Goal: Contribute content: Add original content to the website for others to see

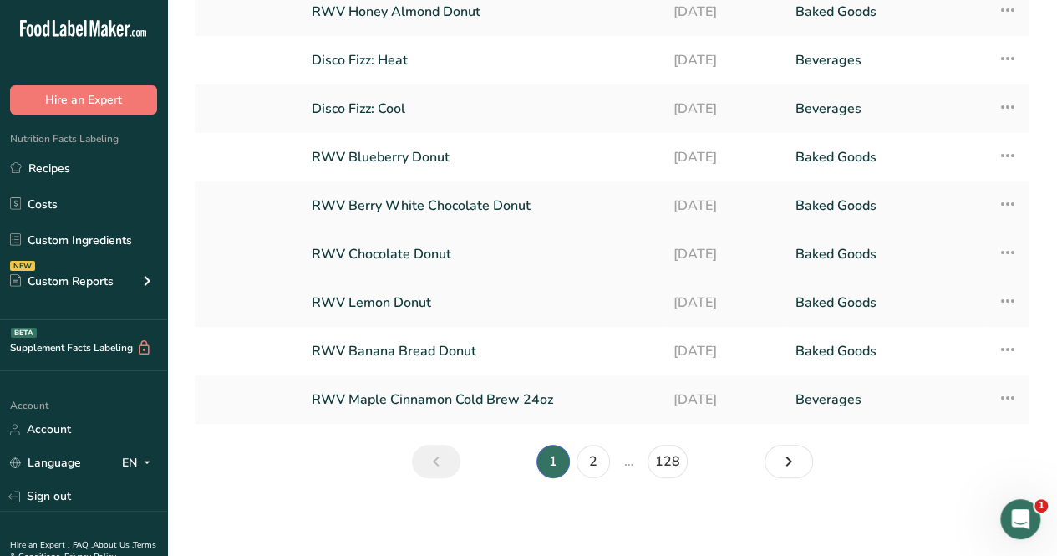
click at [370, 255] on link "RWV Chocolate Donut" at bounding box center [482, 254] width 341 height 35
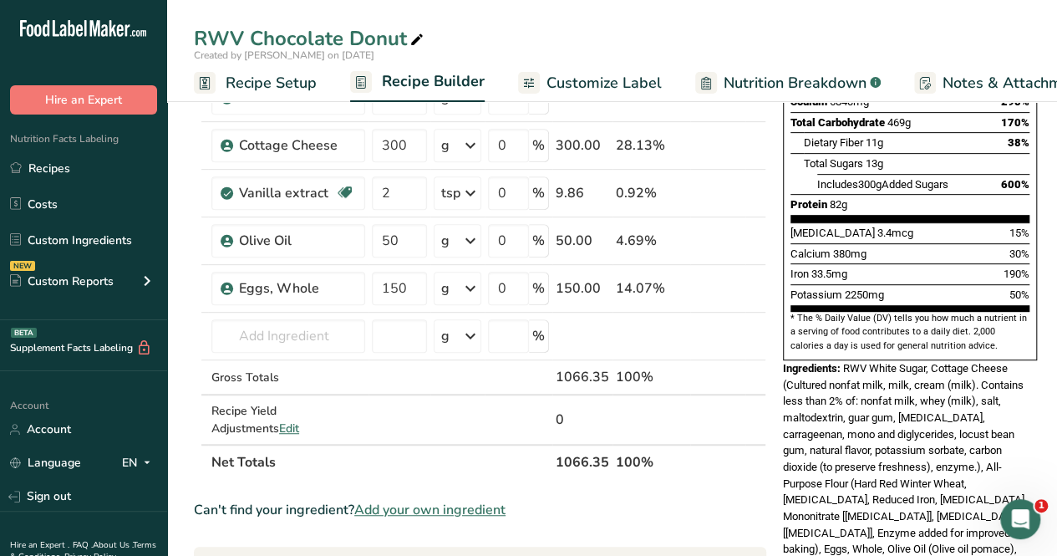
scroll to position [502, 0]
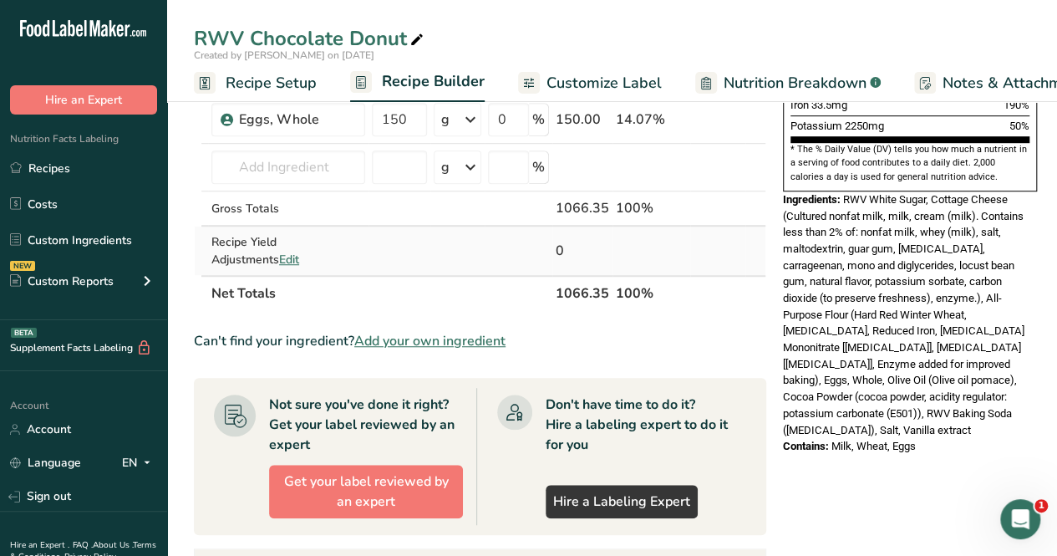
click at [232, 257] on div "Recipe Yield Adjustments Edit" at bounding box center [288, 250] width 154 height 35
click at [279, 257] on span "Edit" at bounding box center [289, 260] width 20 height 16
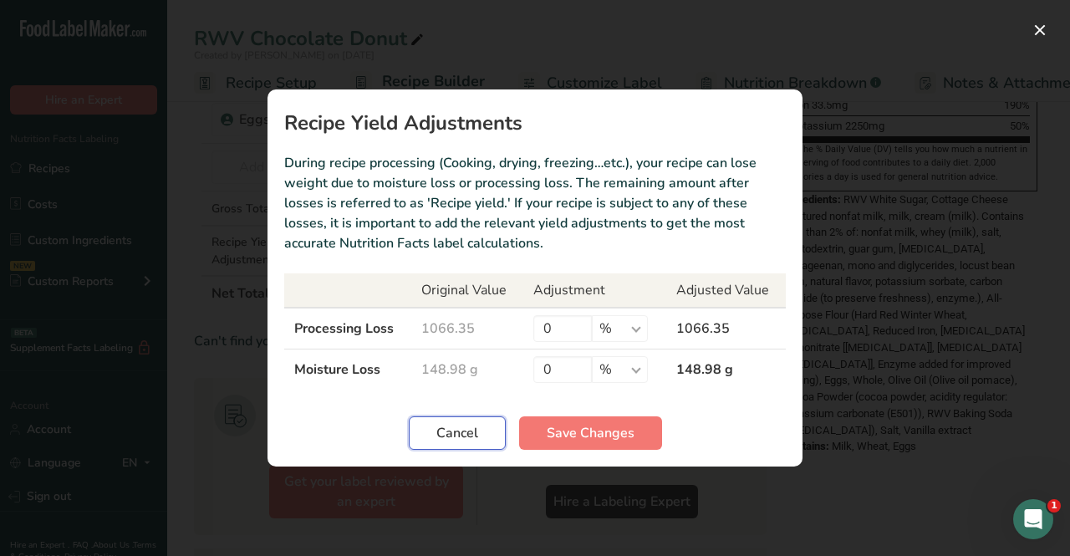
click at [443, 432] on span "Cancel" at bounding box center [457, 433] width 42 height 20
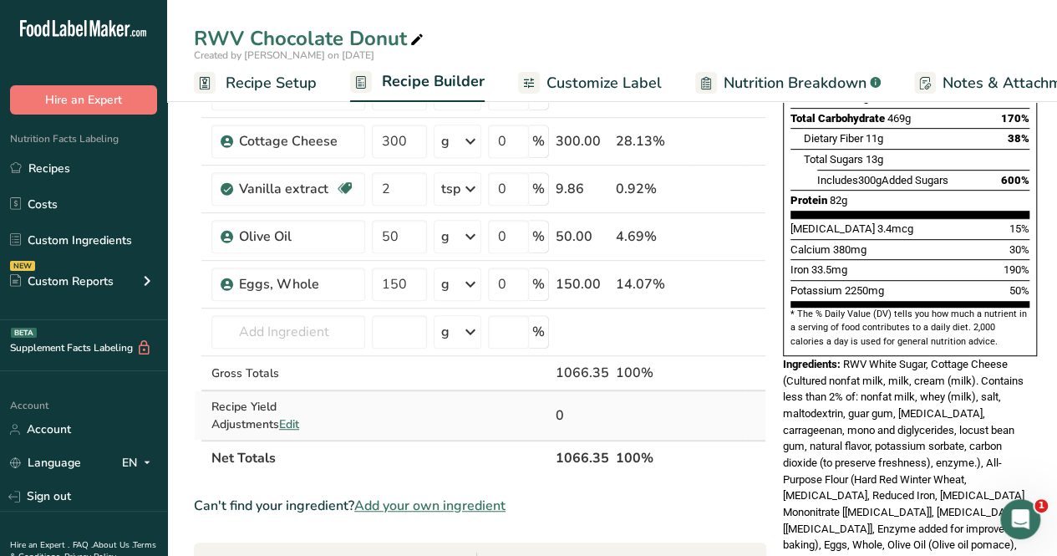
scroll to position [334, 0]
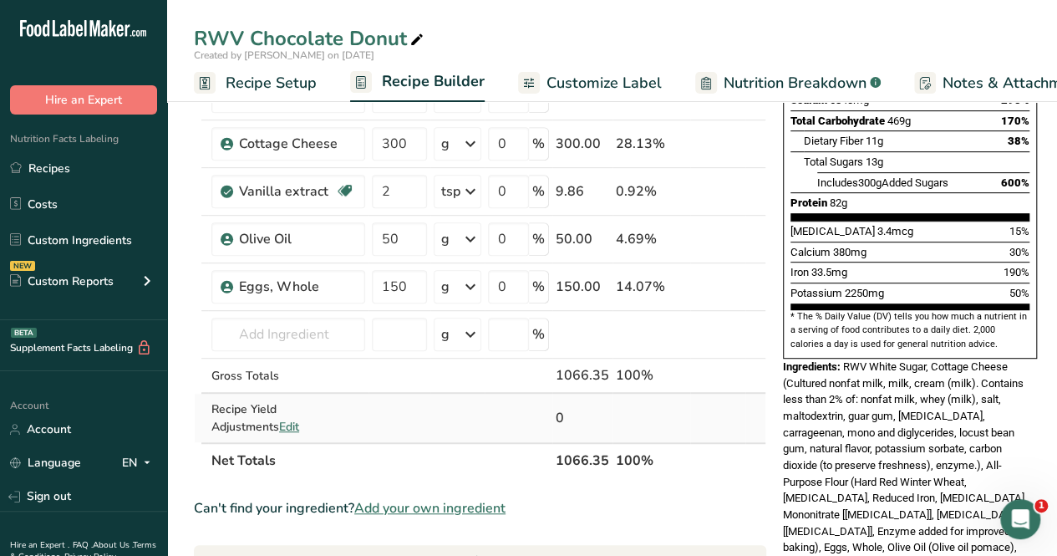
click at [279, 427] on span "Edit" at bounding box center [289, 427] width 20 height 16
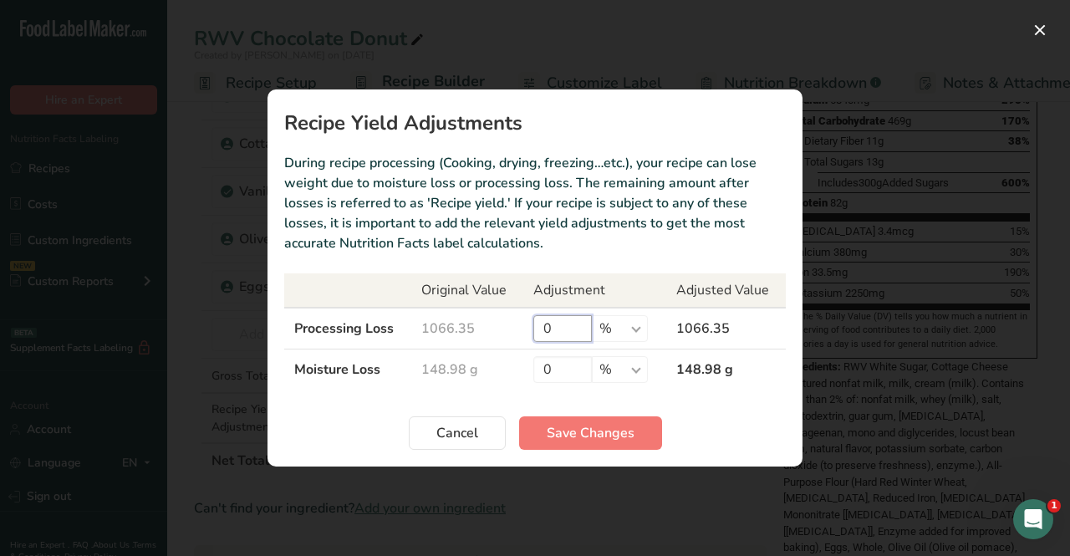
click at [564, 325] on input "0" at bounding box center [562, 328] width 59 height 27
type input "1"
type input "0"
type input "1.2"
click at [570, 369] on input "0" at bounding box center [562, 369] width 59 height 27
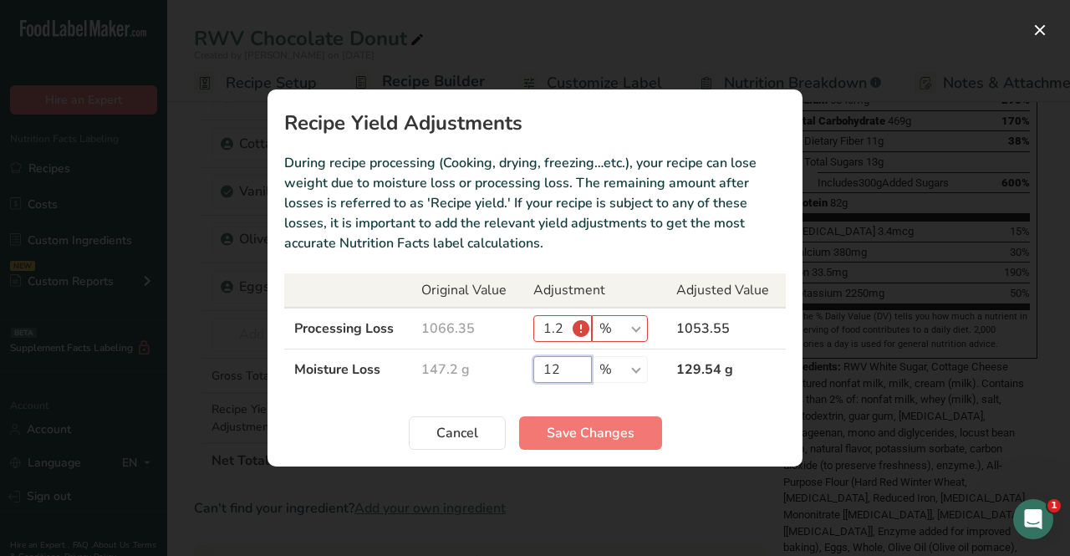
type input "12"
click at [584, 330] on input "1.2" at bounding box center [562, 328] width 59 height 27
click at [585, 326] on input "1.2" at bounding box center [562, 328] width 59 height 27
click at [582, 417] on button "Save Changes" at bounding box center [590, 432] width 143 height 33
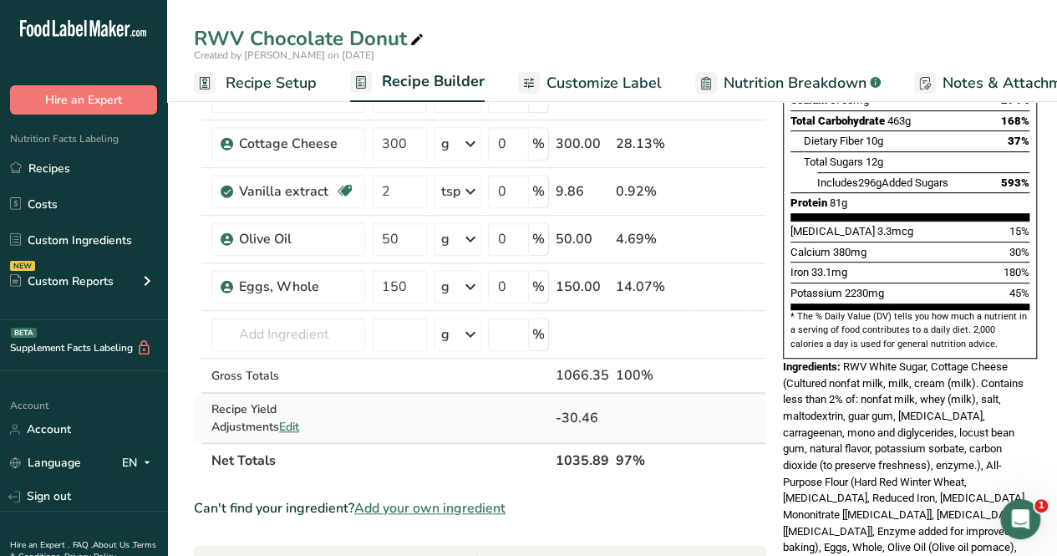
click at [279, 424] on span "Edit" at bounding box center [289, 427] width 20 height 16
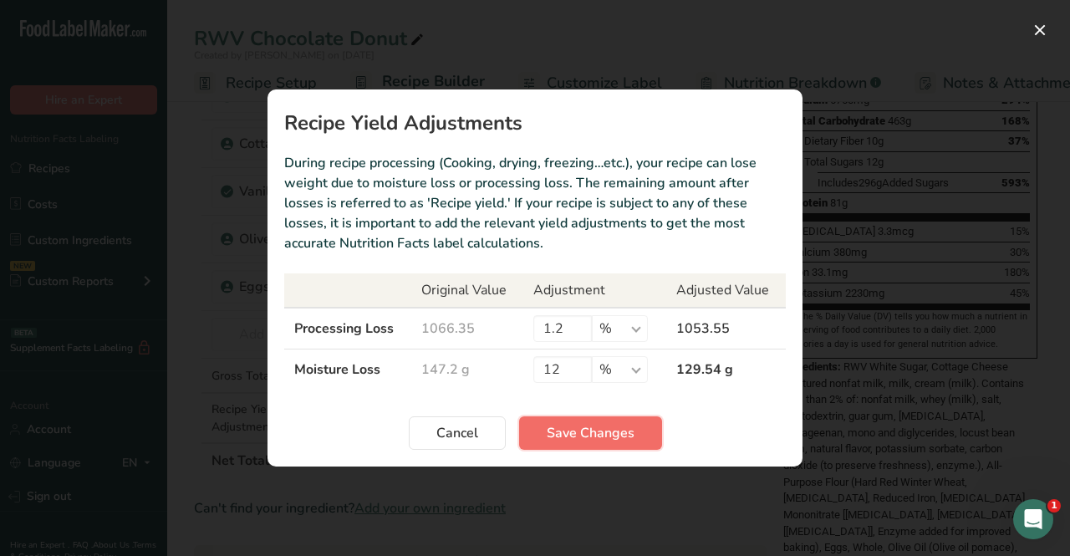
click at [583, 432] on span "Save Changes" at bounding box center [591, 433] width 88 height 20
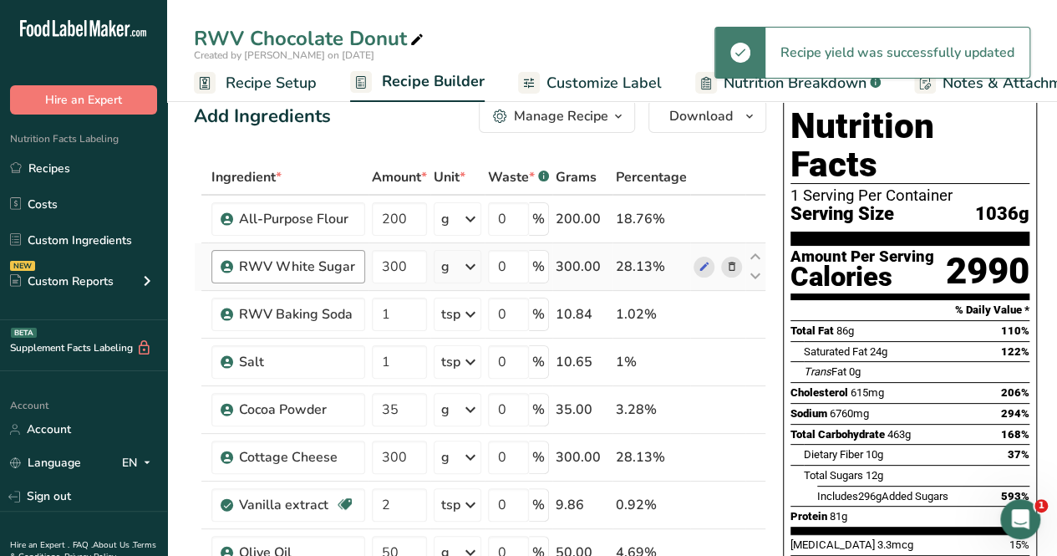
scroll to position [0, 0]
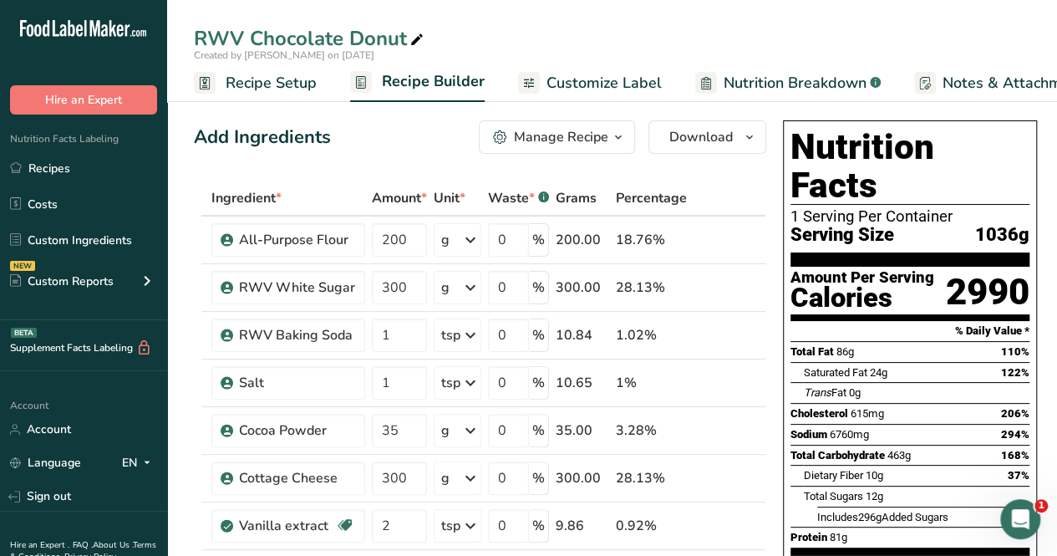
click at [298, 83] on span "Recipe Setup" at bounding box center [271, 83] width 91 height 23
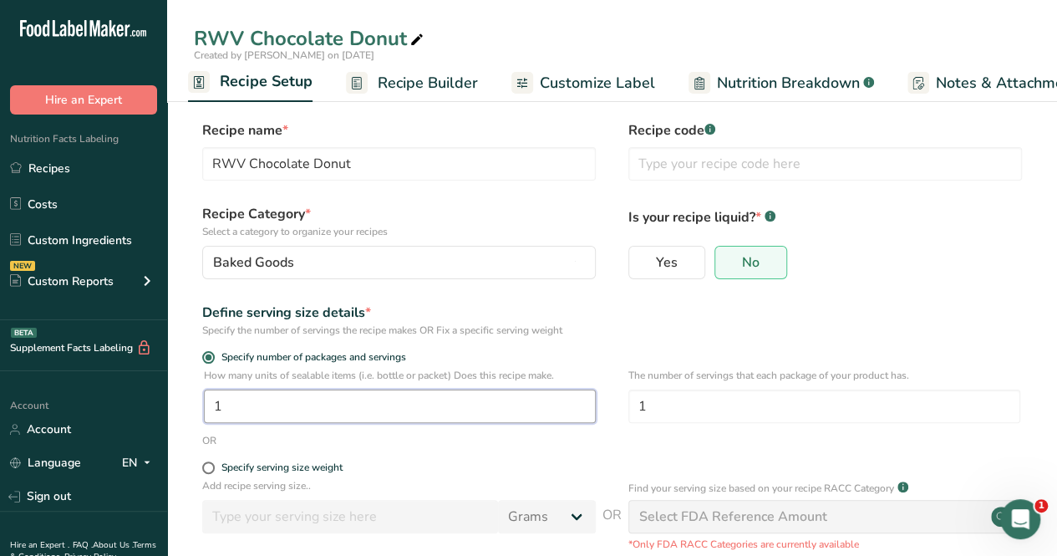
click at [254, 409] on input "1" at bounding box center [400, 405] width 392 height 33
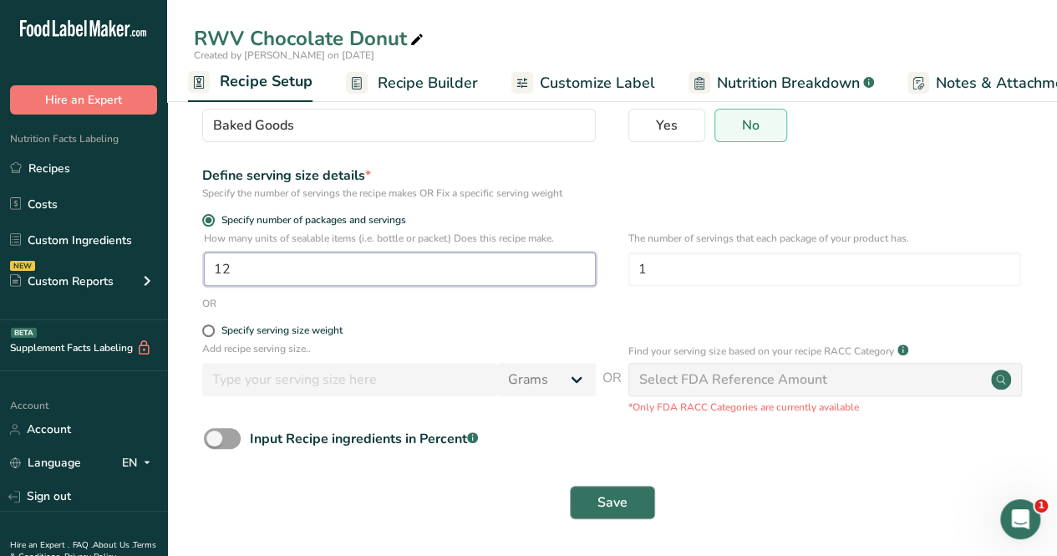
type input "12"
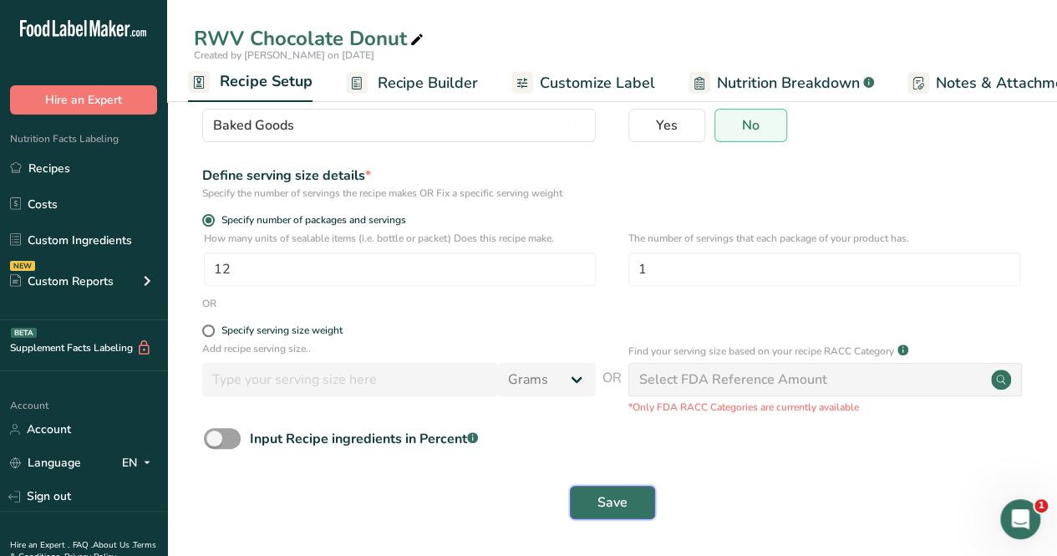
click at [634, 492] on button "Save" at bounding box center [612, 502] width 85 height 33
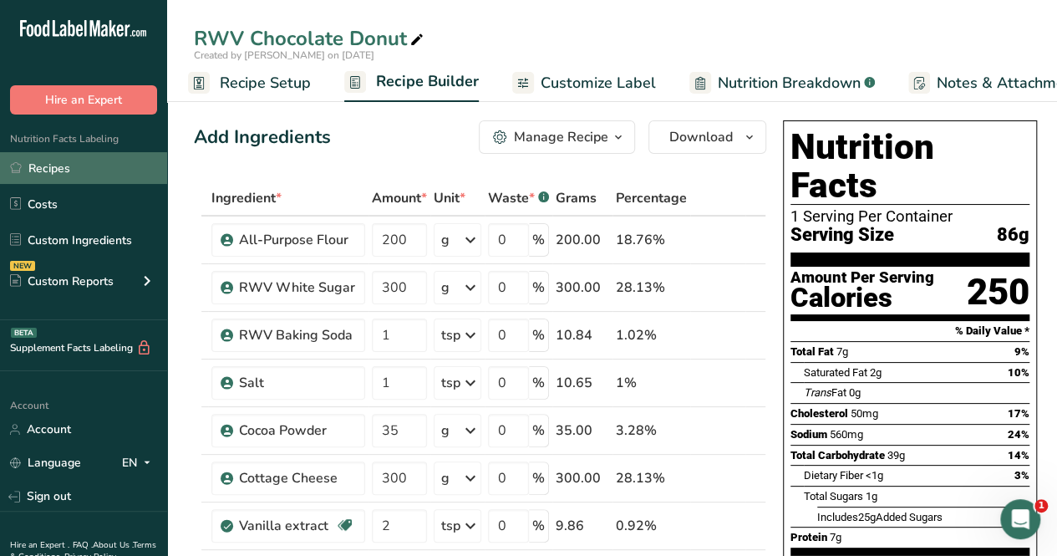
click at [135, 165] on link "Recipes" at bounding box center [83, 168] width 167 height 32
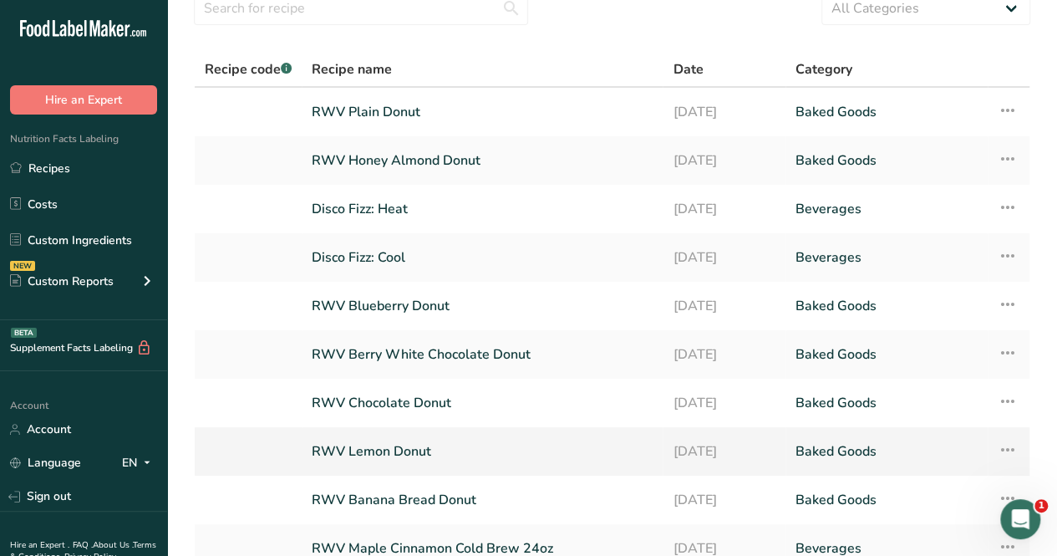
scroll to position [167, 0]
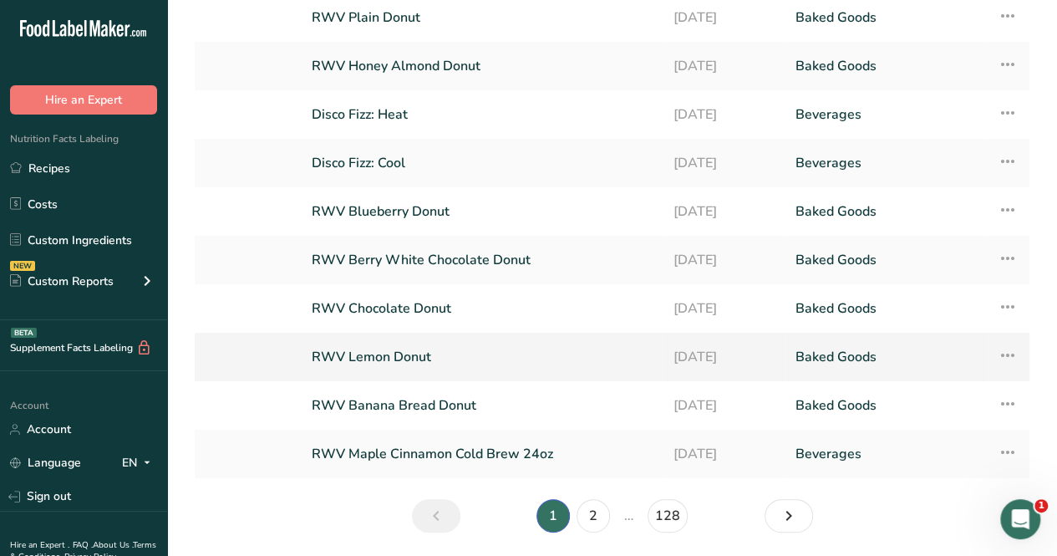
click at [402, 362] on link "RWV Lemon Donut" at bounding box center [482, 356] width 341 height 35
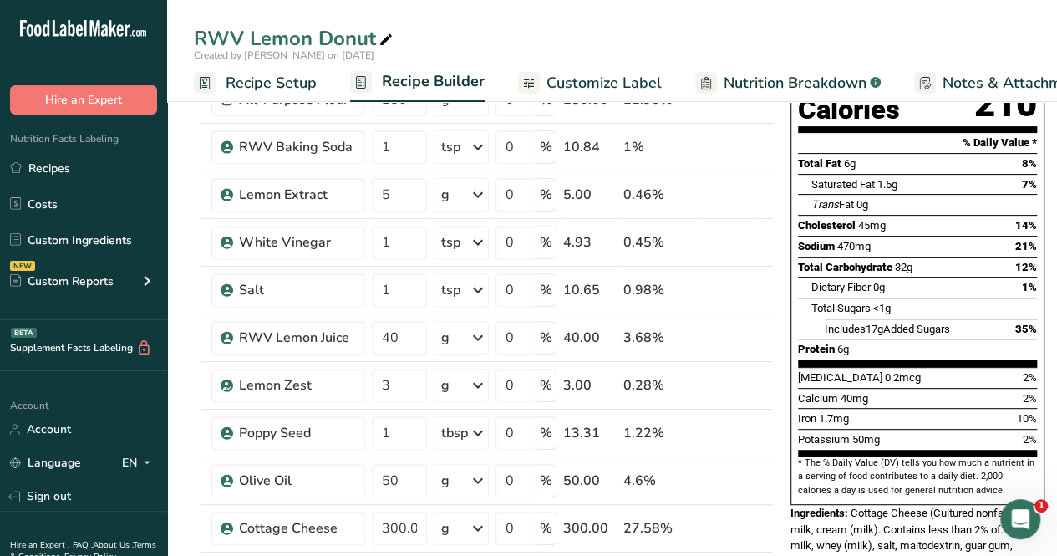
scroll to position [585, 0]
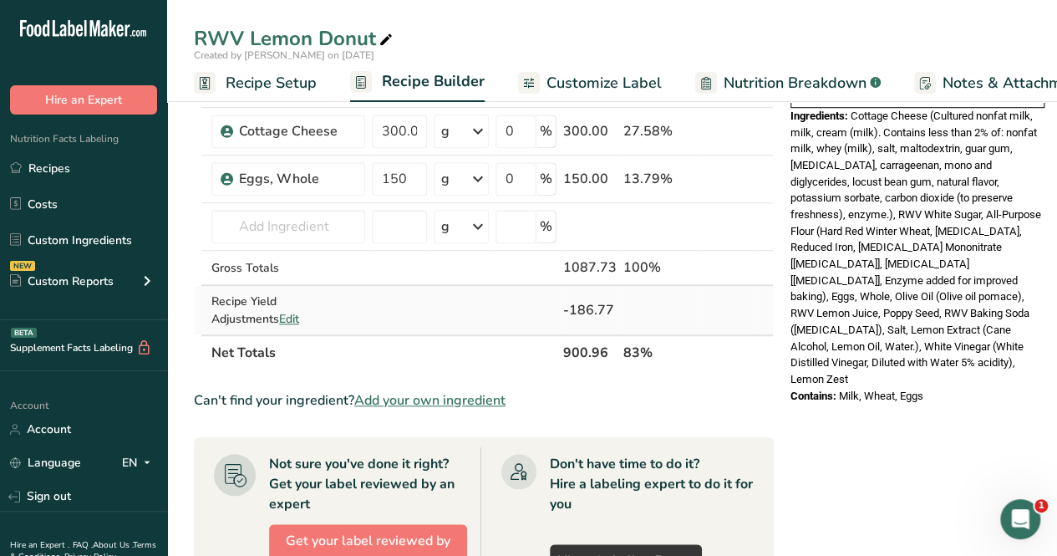
click at [279, 320] on span "Edit" at bounding box center [289, 319] width 20 height 16
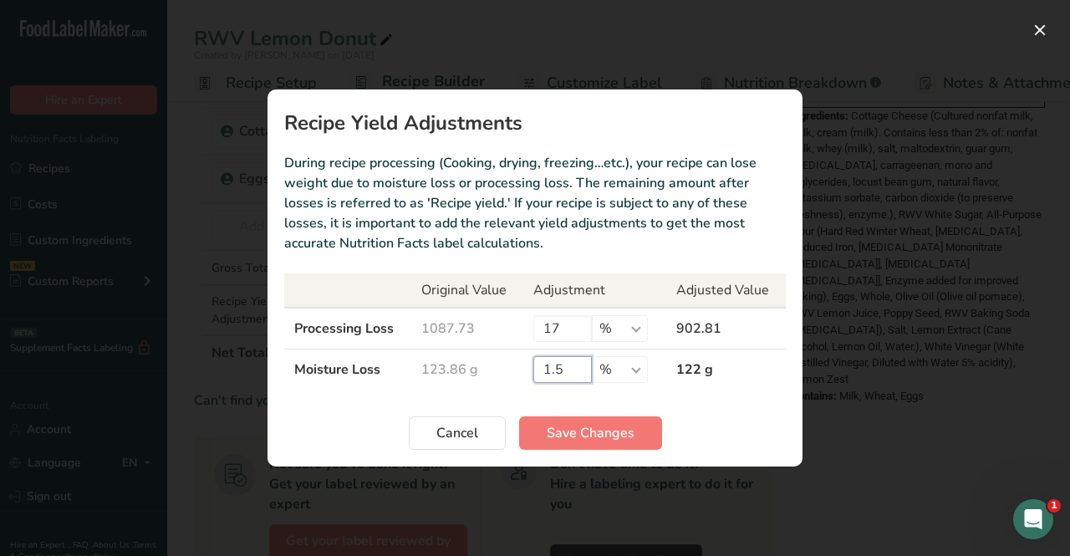
drag, startPoint x: 533, startPoint y: 374, endPoint x: 501, endPoint y: 378, distance: 32.9
click at [501, 378] on tr "Moisture Loss 123.86 g 1.5 % g kg mg mcg lb oz 122 g" at bounding box center [535, 369] width 502 height 41
type input "17"
drag, startPoint x: 563, startPoint y: 321, endPoint x: 530, endPoint y: 333, distance: 34.9
click at [530, 333] on td "17 % g kg mg mcg lb oz" at bounding box center [594, 329] width 143 height 42
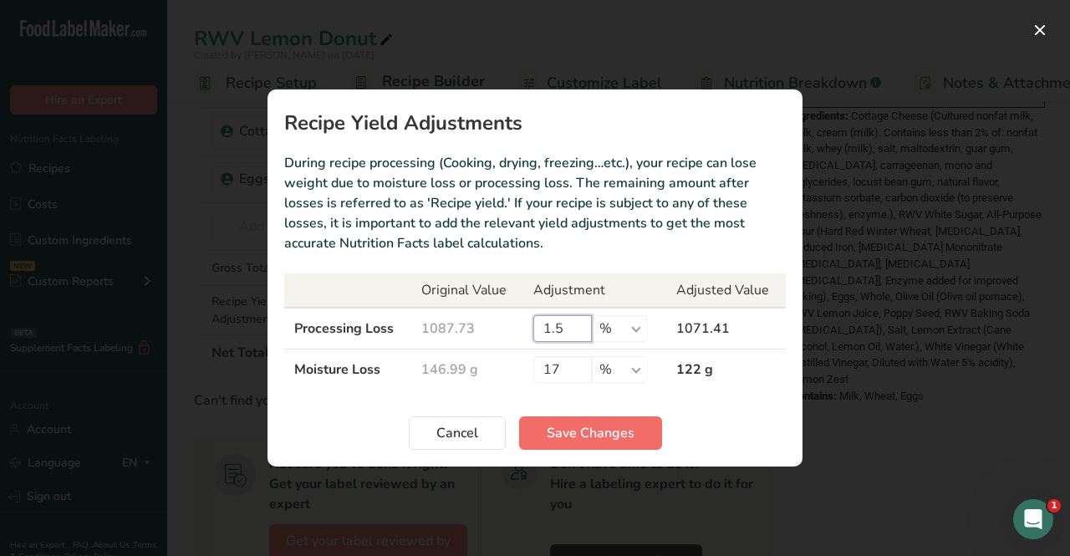
type input "1.5"
click at [603, 431] on span "Save Changes" at bounding box center [591, 433] width 88 height 20
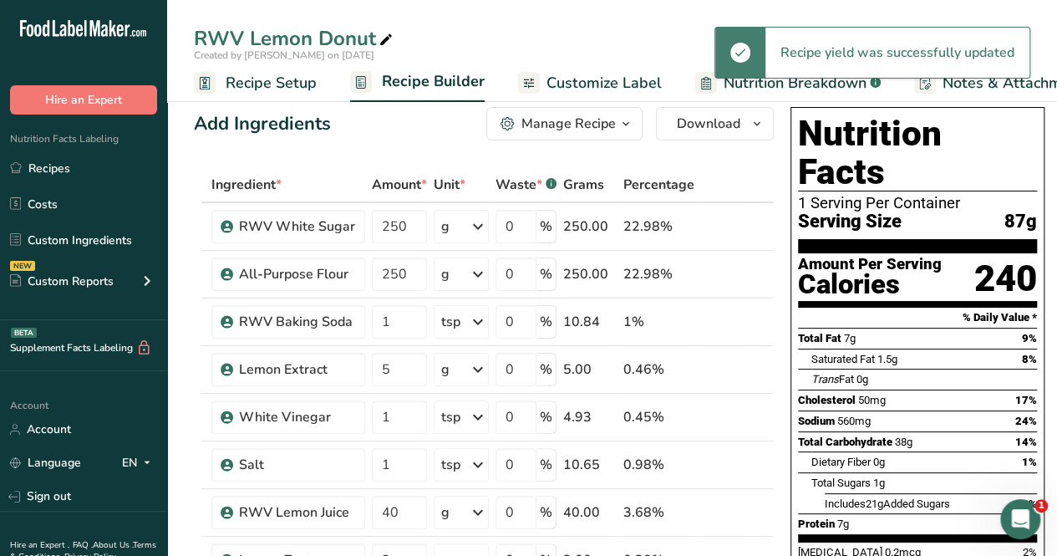
scroll to position [12, 0]
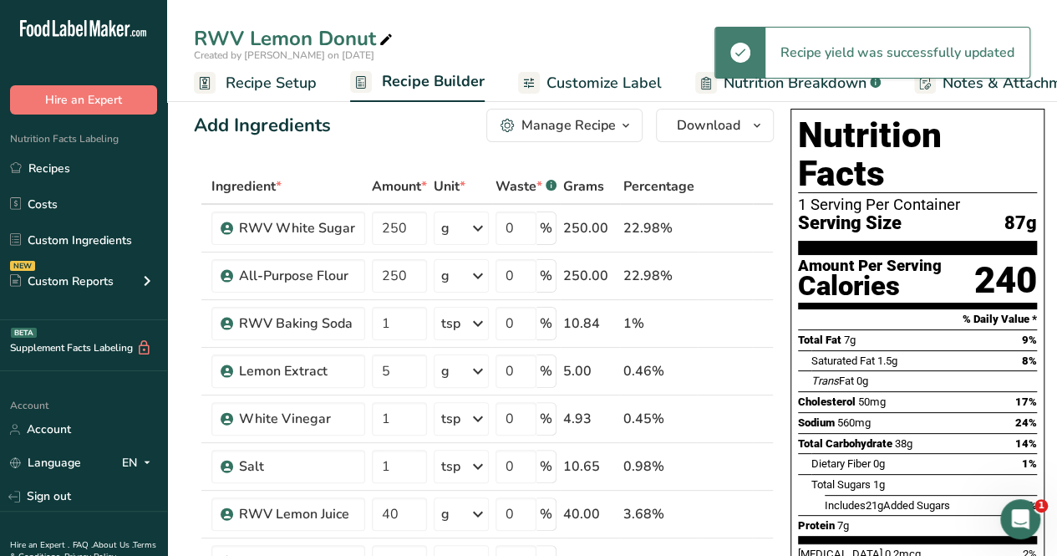
click at [848, 370] on div "Trans Fat 0g" at bounding box center [925, 380] width 226 height 21
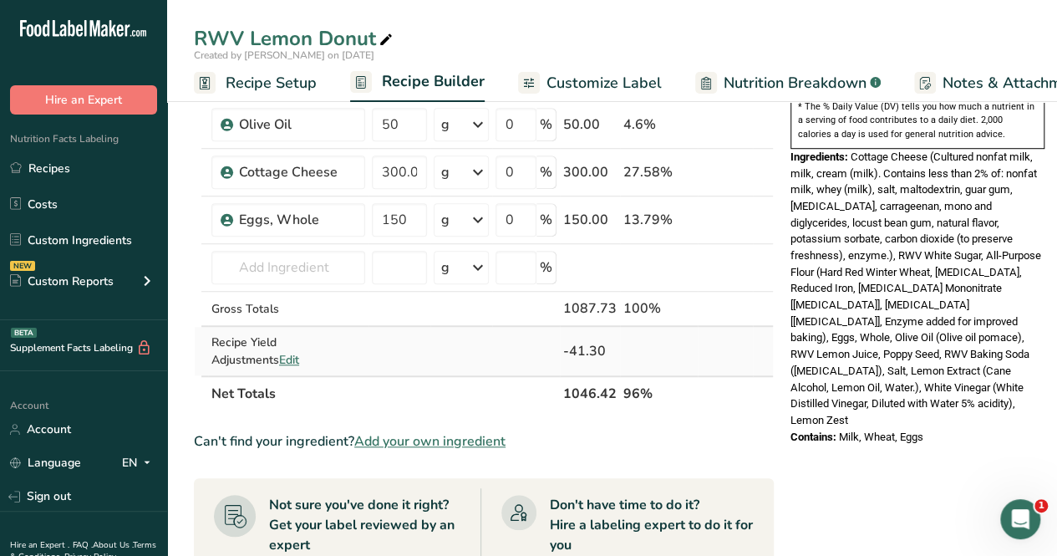
scroll to position [545, 0]
click at [279, 352] on span "Edit" at bounding box center [289, 359] width 20 height 16
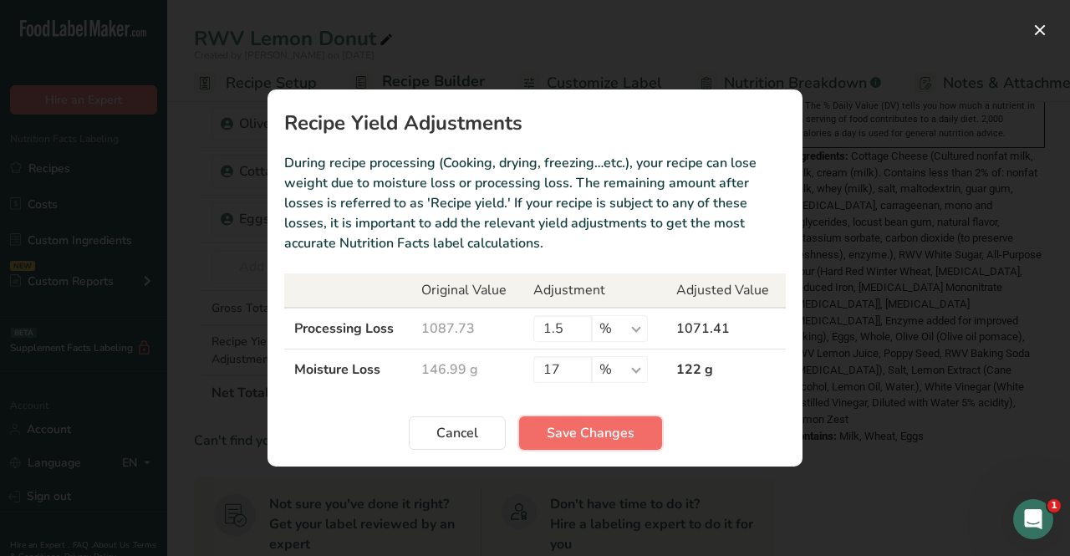
click at [575, 423] on span "Save Changes" at bounding box center [591, 433] width 88 height 20
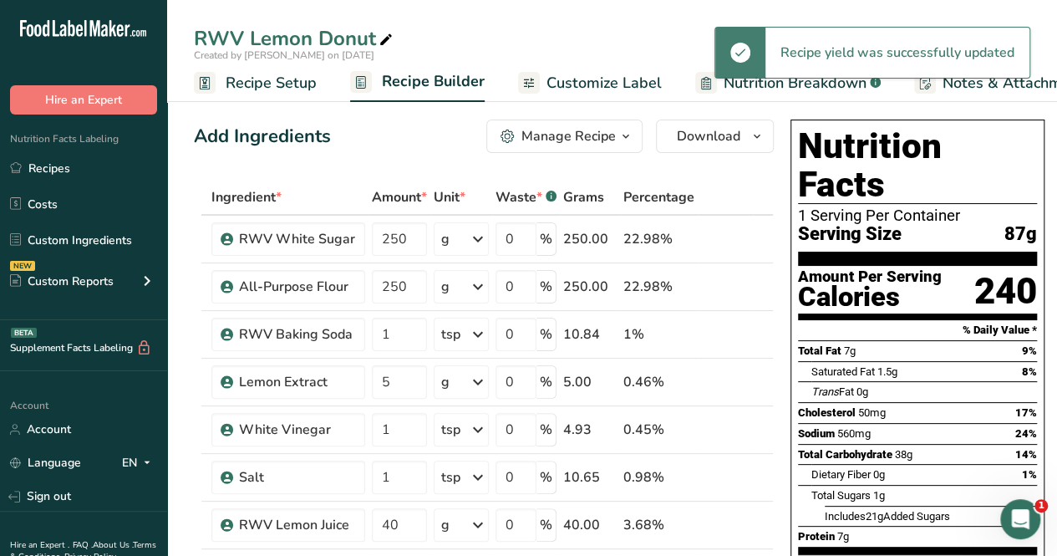
scroll to position [0, 0]
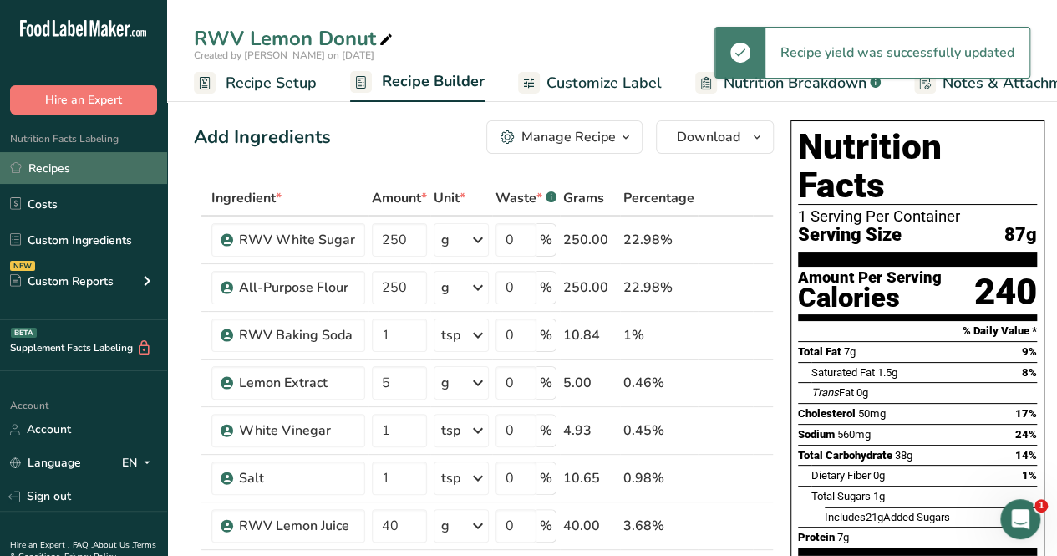
click at [64, 158] on link "Recipes" at bounding box center [83, 168] width 167 height 32
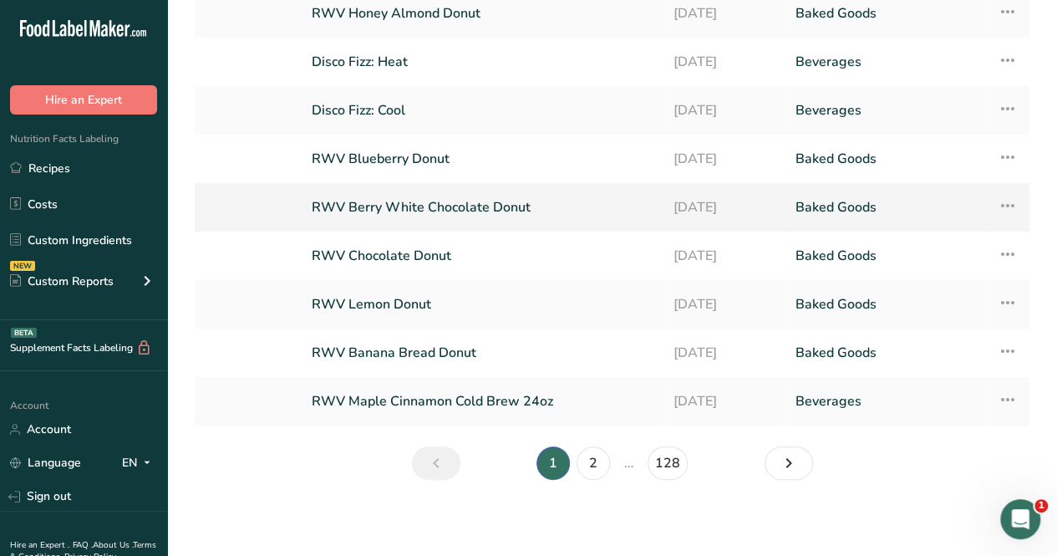
scroll to position [223, 0]
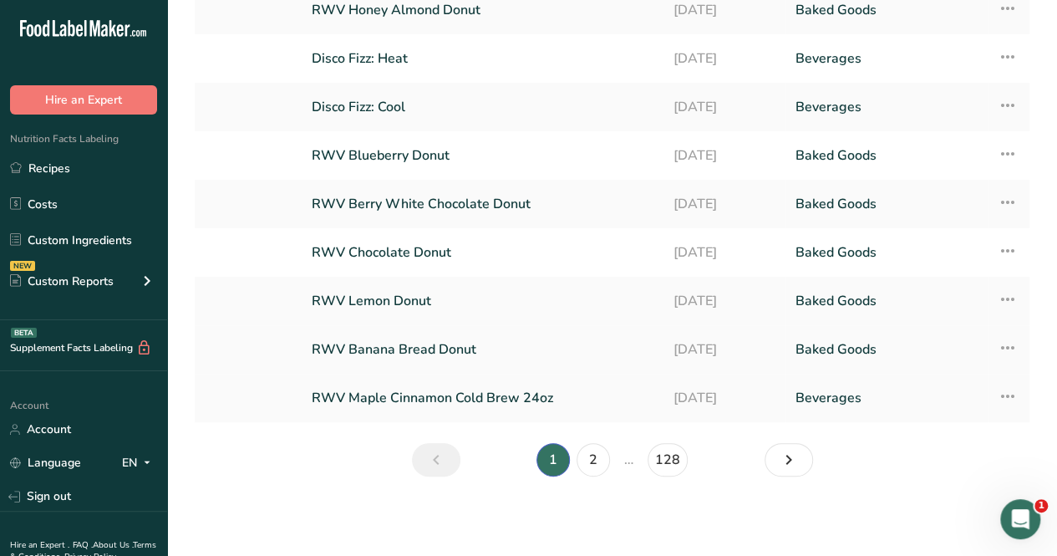
click at [430, 350] on link "RWV Banana Bread Donut" at bounding box center [482, 349] width 341 height 35
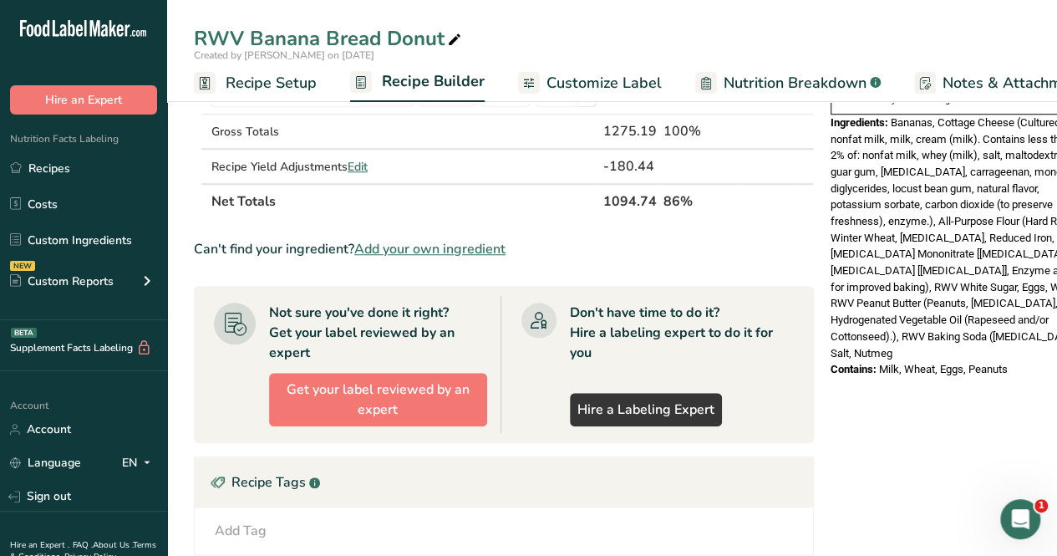
scroll to position [418, 0]
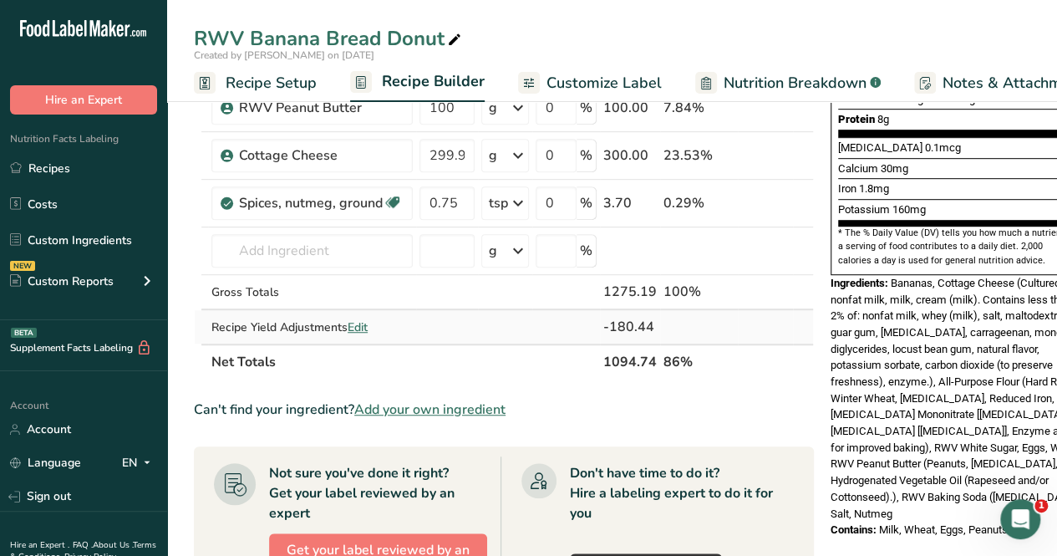
click at [359, 321] on span "Edit" at bounding box center [358, 327] width 20 height 16
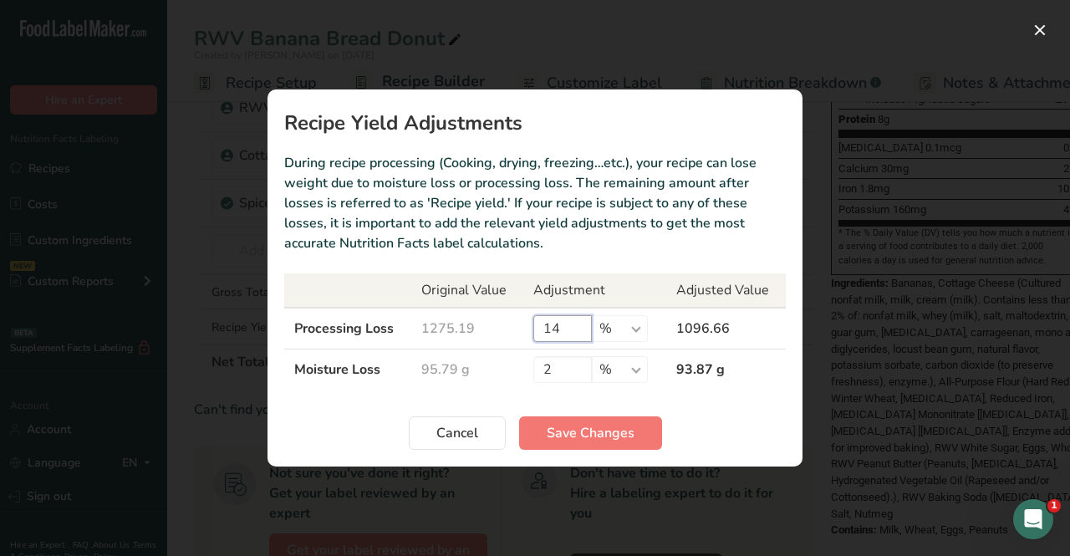
drag, startPoint x: 563, startPoint y: 322, endPoint x: 528, endPoint y: 335, distance: 37.6
click at [528, 335] on td "14 % g kg mg mcg lb oz" at bounding box center [594, 329] width 143 height 42
type input "2"
drag, startPoint x: 565, startPoint y: 368, endPoint x: 535, endPoint y: 382, distance: 33.3
click at [536, 382] on input "2" at bounding box center [562, 369] width 59 height 27
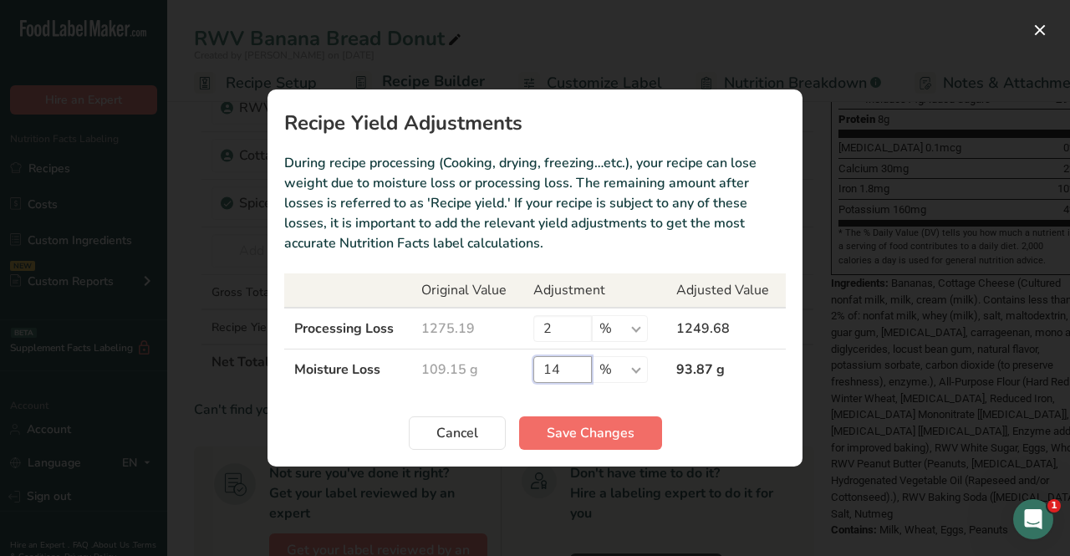
type input "14"
click at [588, 423] on span "Save Changes" at bounding box center [591, 433] width 88 height 20
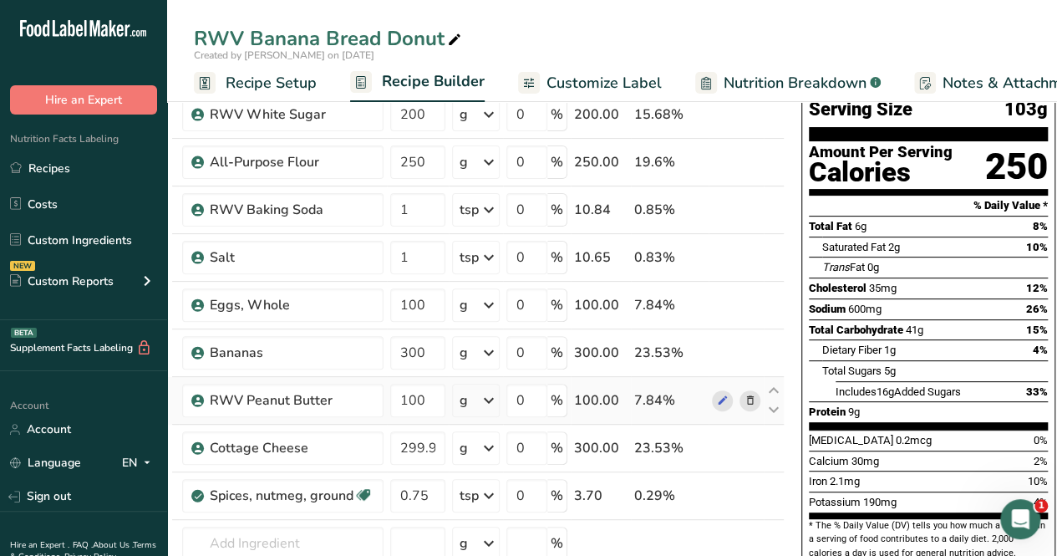
scroll to position [167, 0]
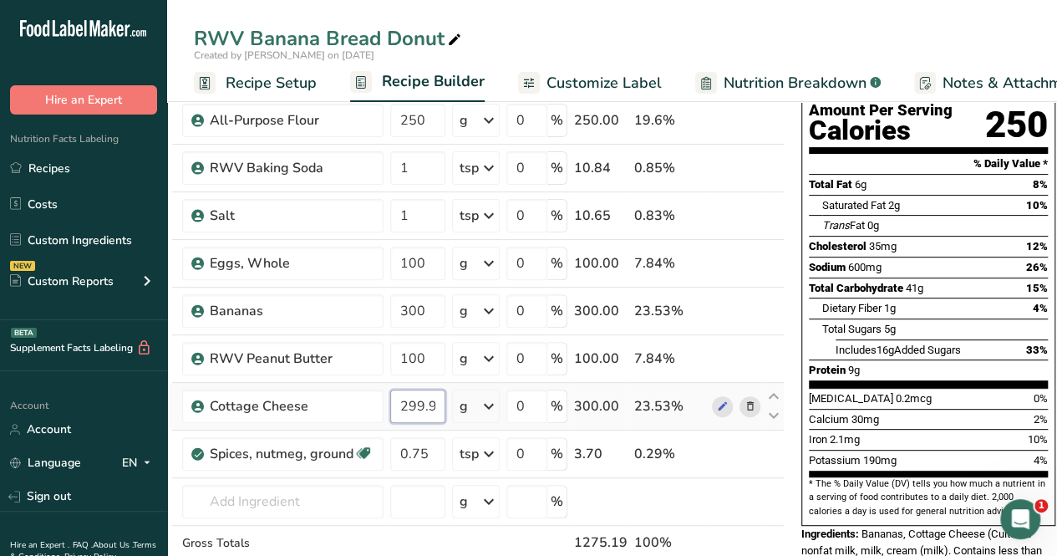
click at [422, 404] on input "299.999999" at bounding box center [417, 405] width 55 height 33
drag, startPoint x: 400, startPoint y: 406, endPoint x: 507, endPoint y: 395, distance: 108.4
click at [507, 395] on tr "Cottage Cheese 299.999999 g Weight Units g kg mg See more Volume Units l Volume…" at bounding box center [474, 407] width 619 height 48
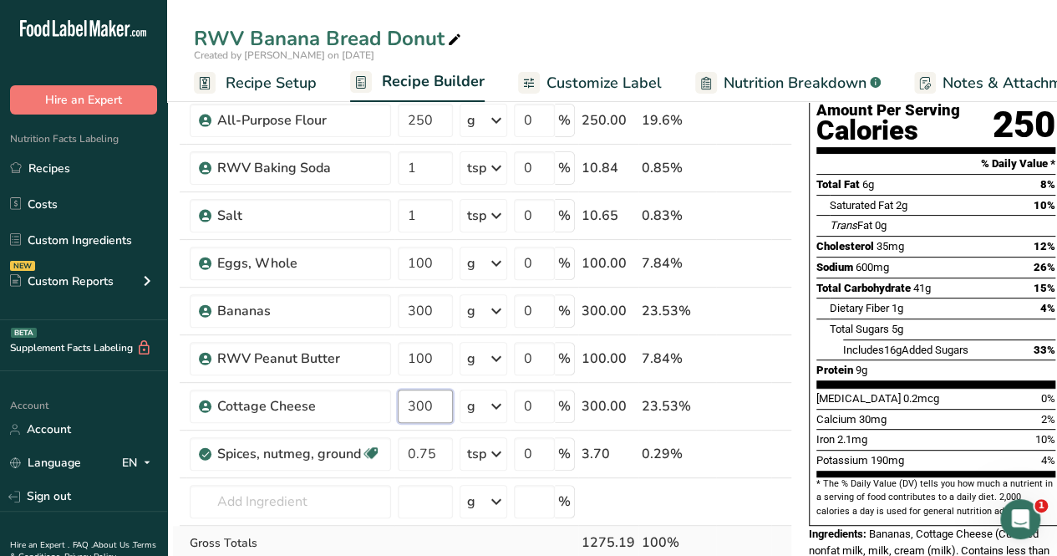
type input "300"
click at [476, 531] on div "Ingredient * Amount * Unit * Waste * .a-a{fill:#347362;}.b-a{fill:#fff;} Grams …" at bounding box center [482, 321] width 620 height 617
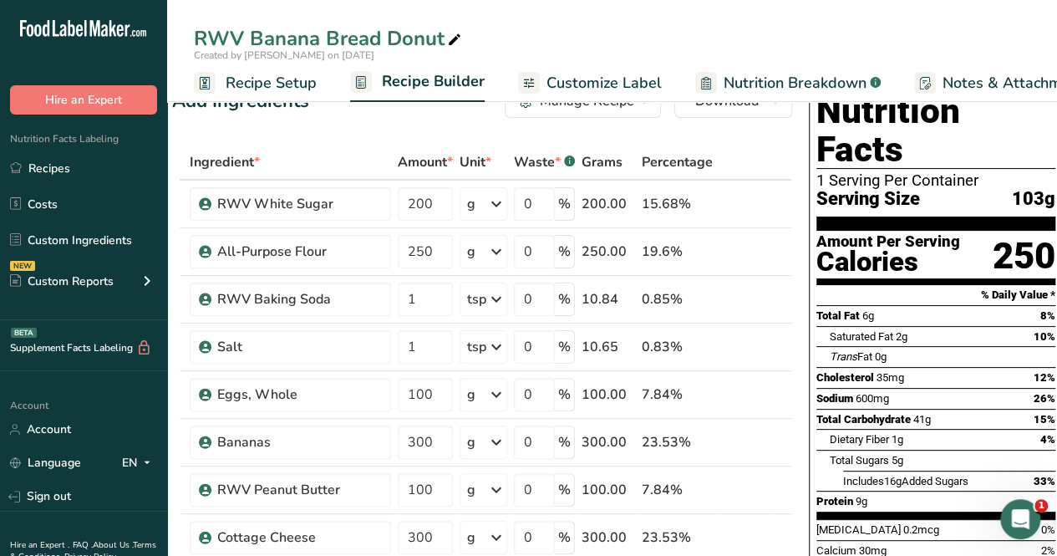
scroll to position [0, 0]
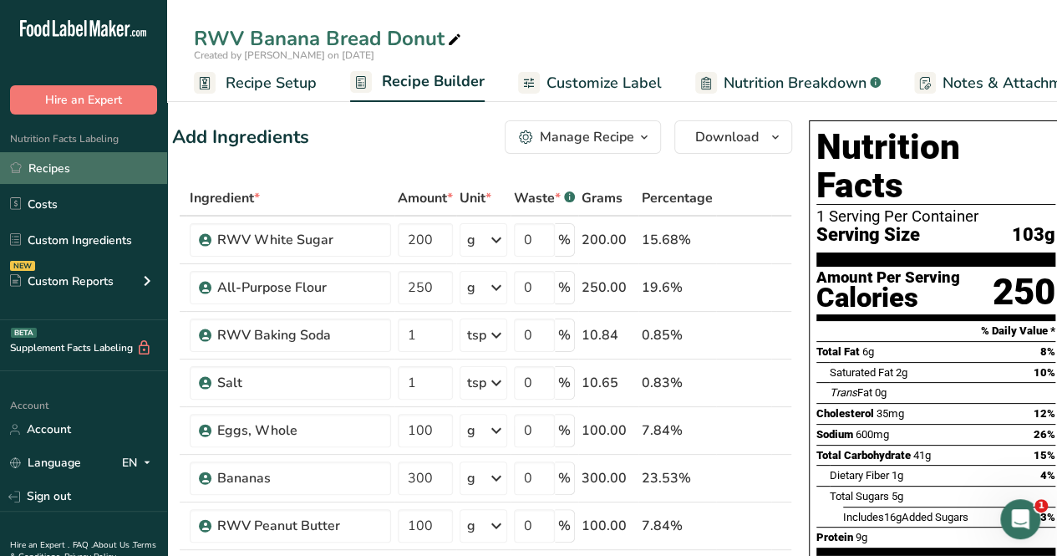
click at [111, 164] on link "Recipes" at bounding box center [83, 168] width 167 height 32
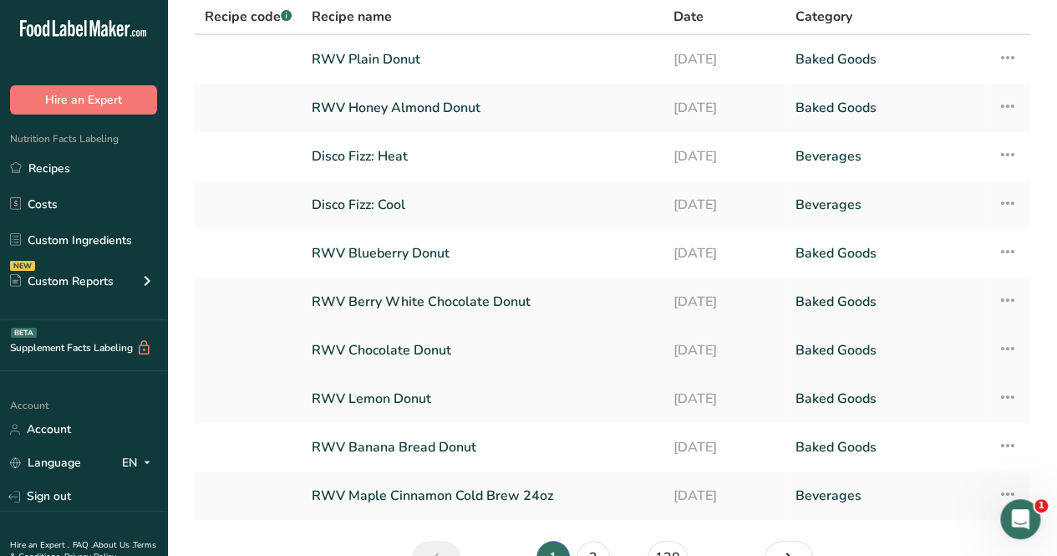
scroll to position [223, 0]
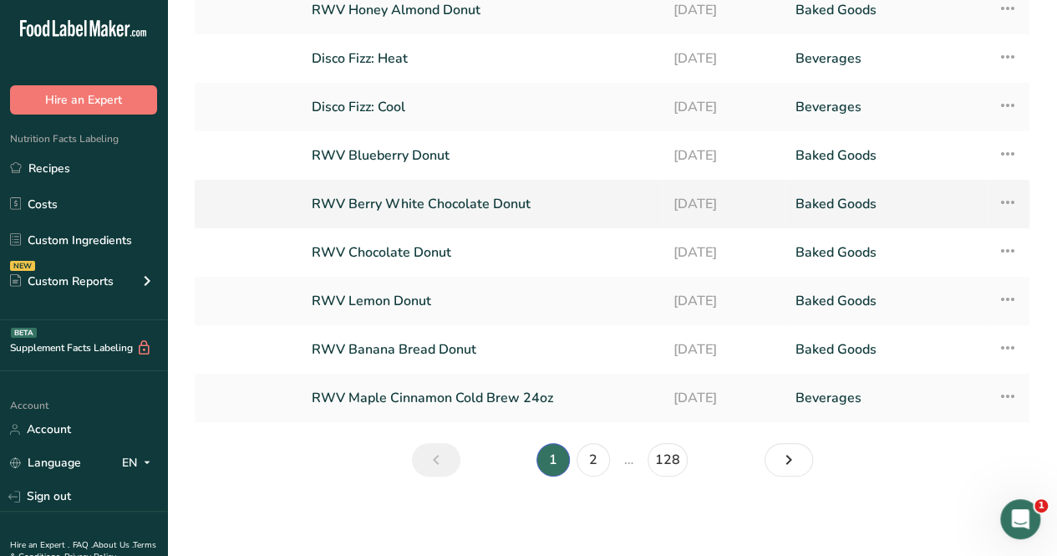
click at [491, 198] on link "RWV Berry White Chocolate Donut" at bounding box center [482, 203] width 341 height 35
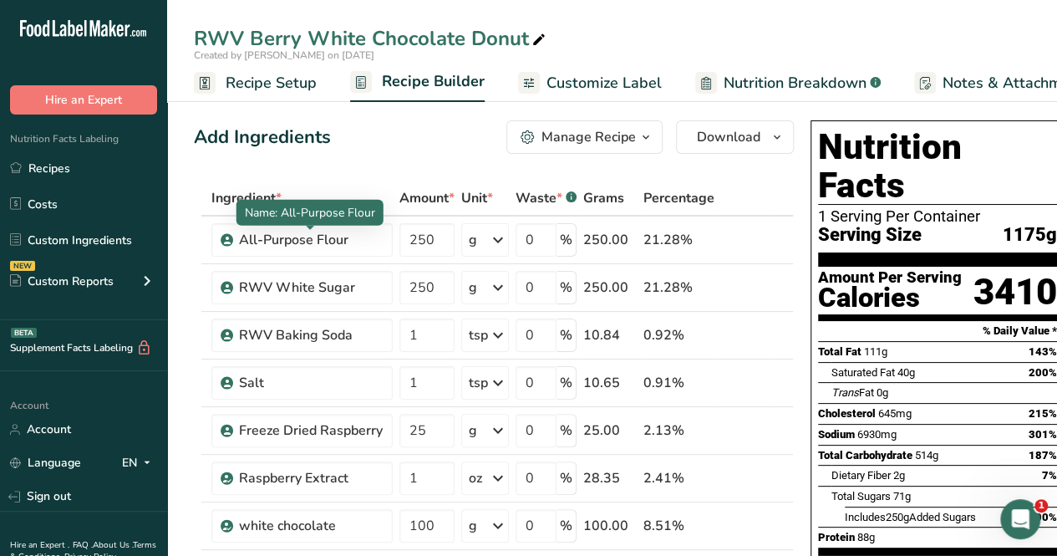
scroll to position [585, 0]
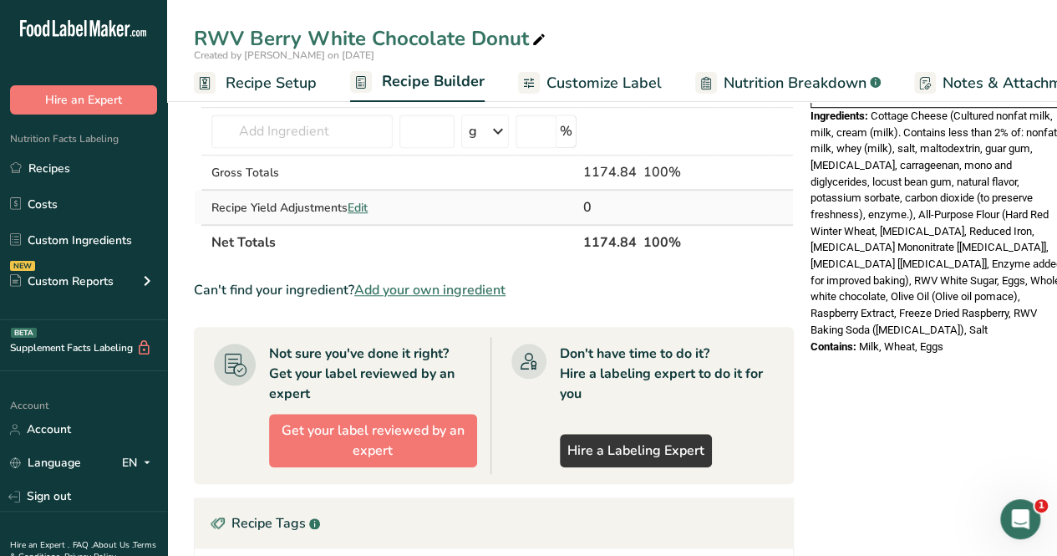
click at [368, 203] on span "Edit" at bounding box center [358, 208] width 20 height 16
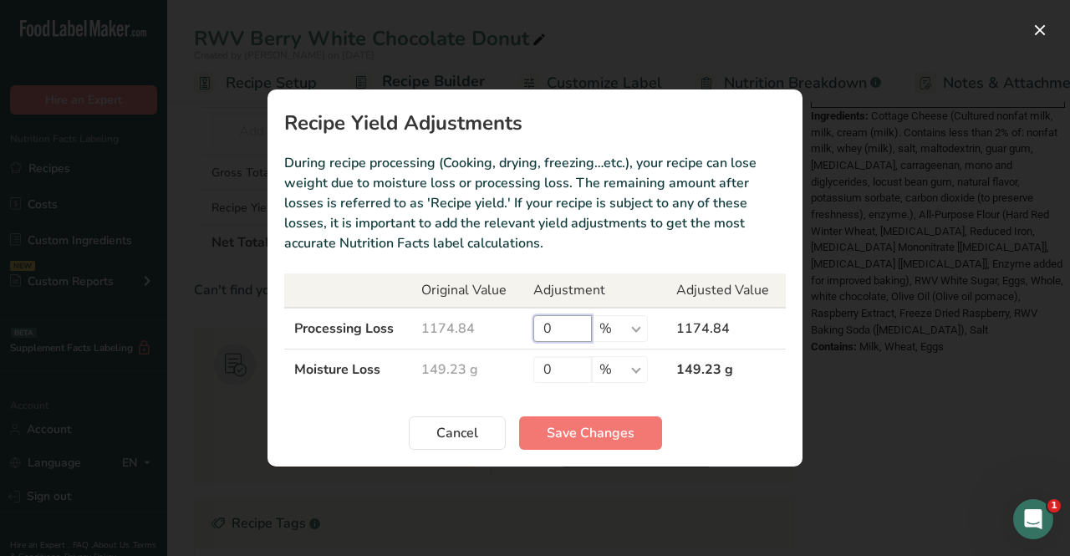
click at [549, 333] on input "0" at bounding box center [562, 328] width 59 height 27
type input "1.2"
click at [565, 367] on input "1" at bounding box center [562, 369] width 59 height 27
type input "12"
click at [583, 425] on span "Save Changes" at bounding box center [591, 433] width 88 height 20
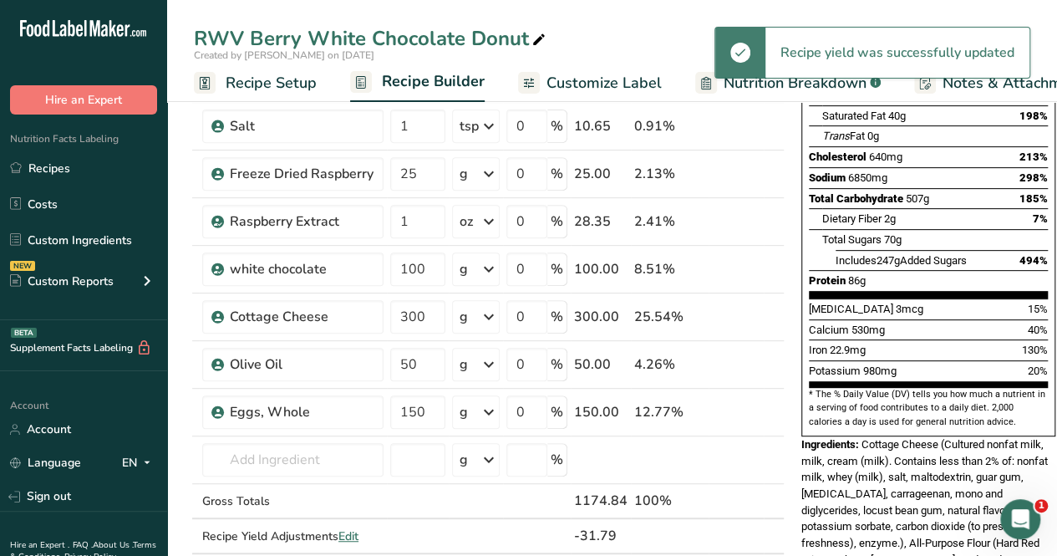
scroll to position [0, 0]
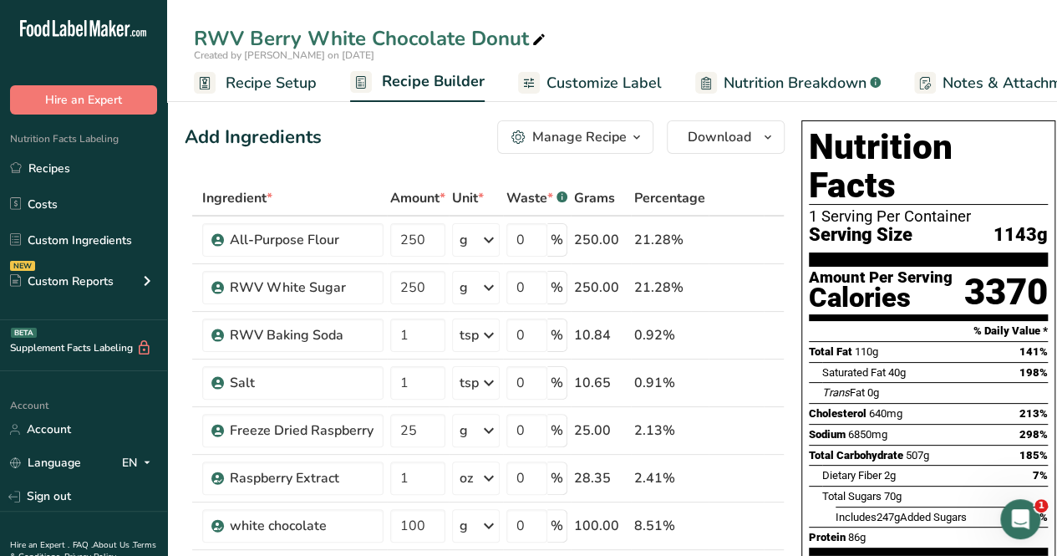
click at [245, 82] on span "Recipe Setup" at bounding box center [271, 83] width 91 height 23
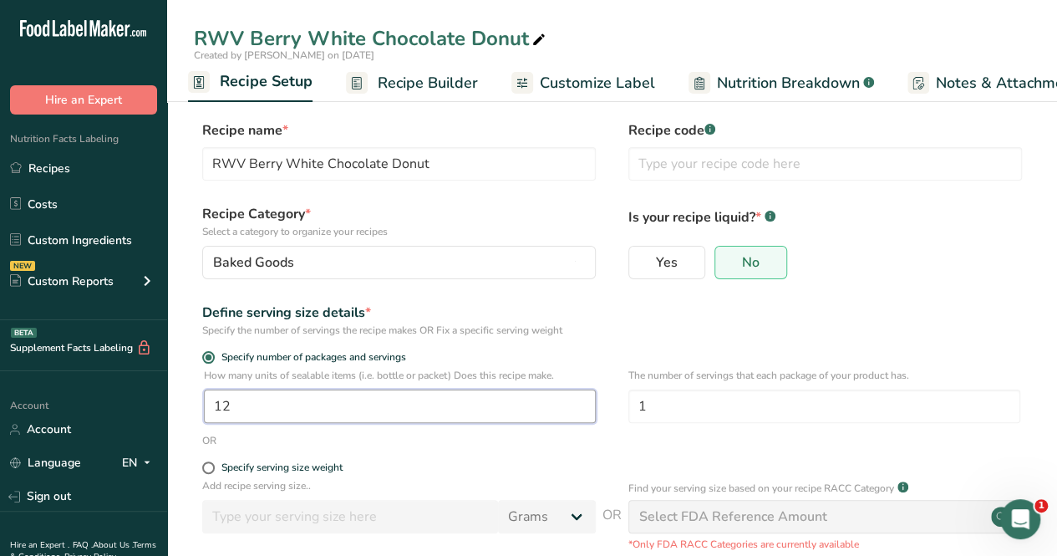
click at [319, 406] on input "12" at bounding box center [400, 405] width 392 height 33
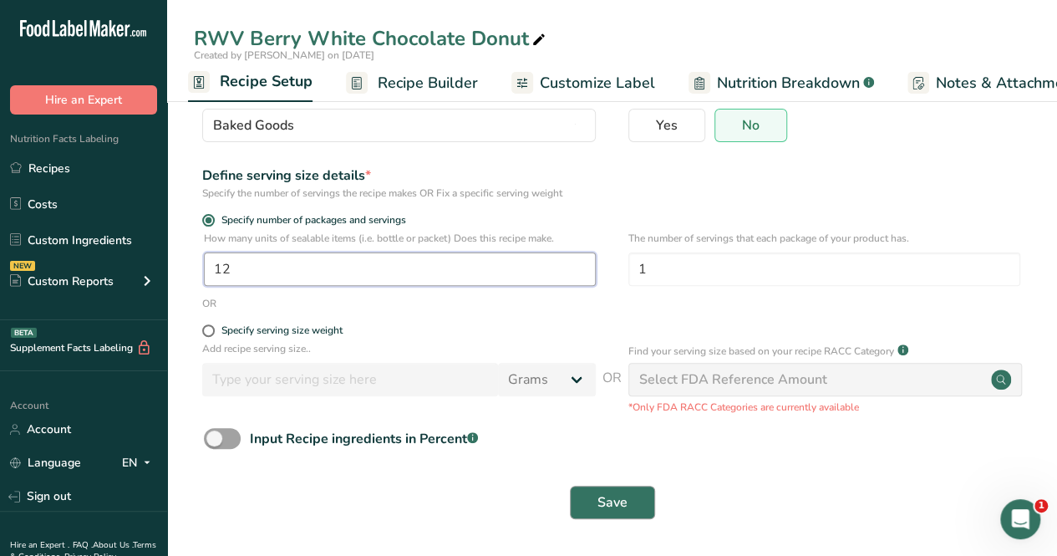
type input "12"
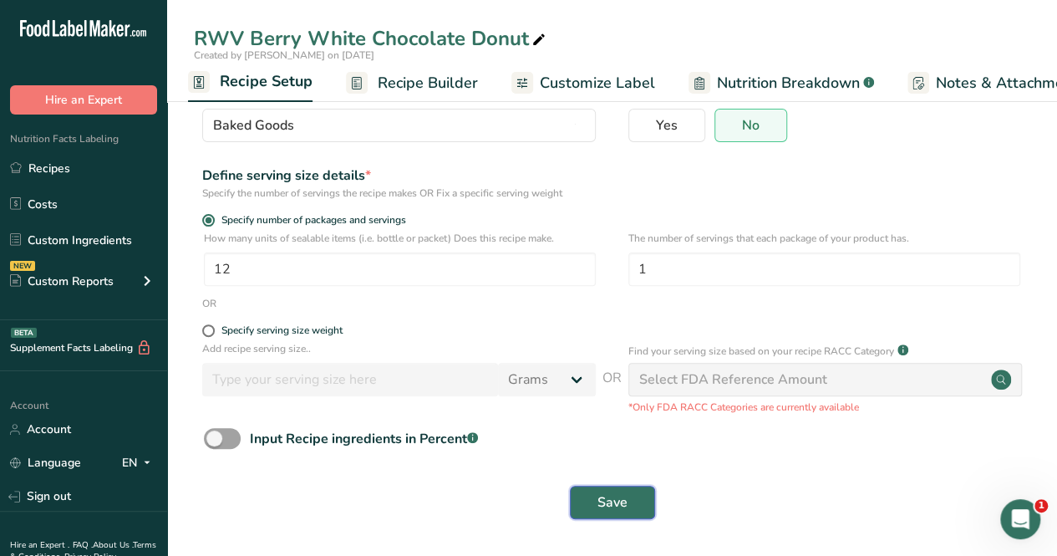
click at [599, 491] on button "Save" at bounding box center [612, 502] width 85 height 33
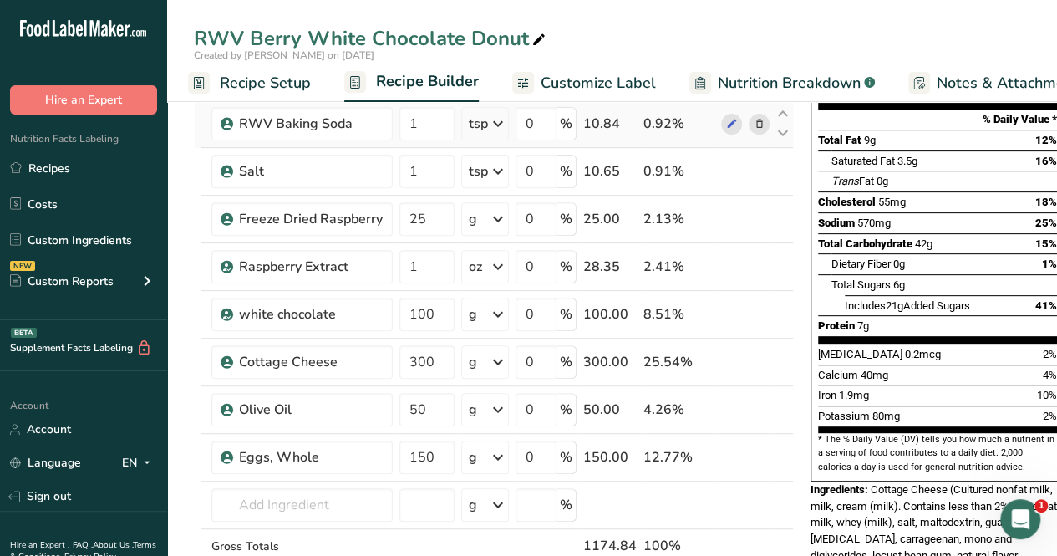
scroll to position [503, 0]
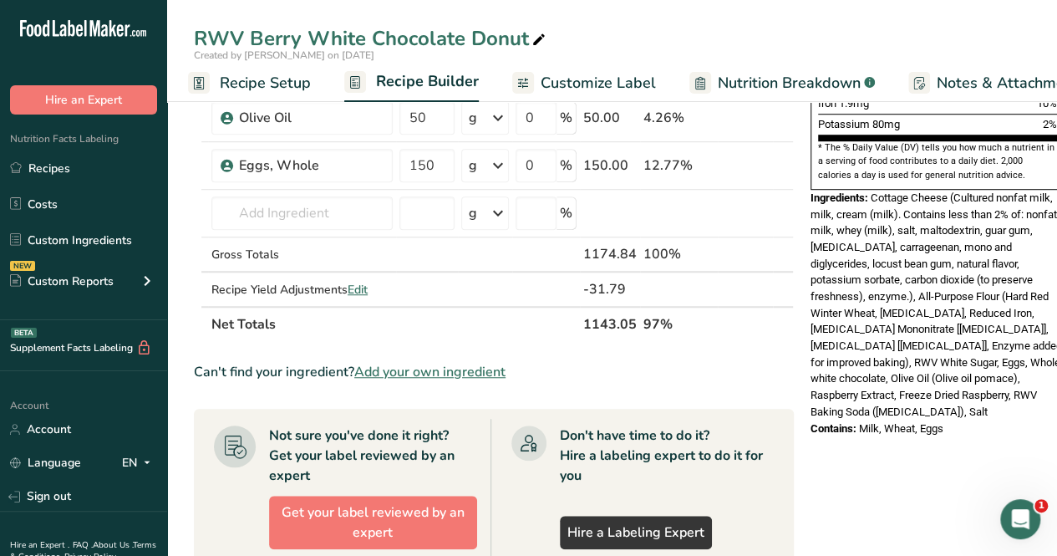
click at [179, 54] on div "Created by [PERSON_NAME] on [DATE]" at bounding box center [612, 55] width 890 height 15
click at [70, 165] on link "Recipes" at bounding box center [83, 168] width 167 height 32
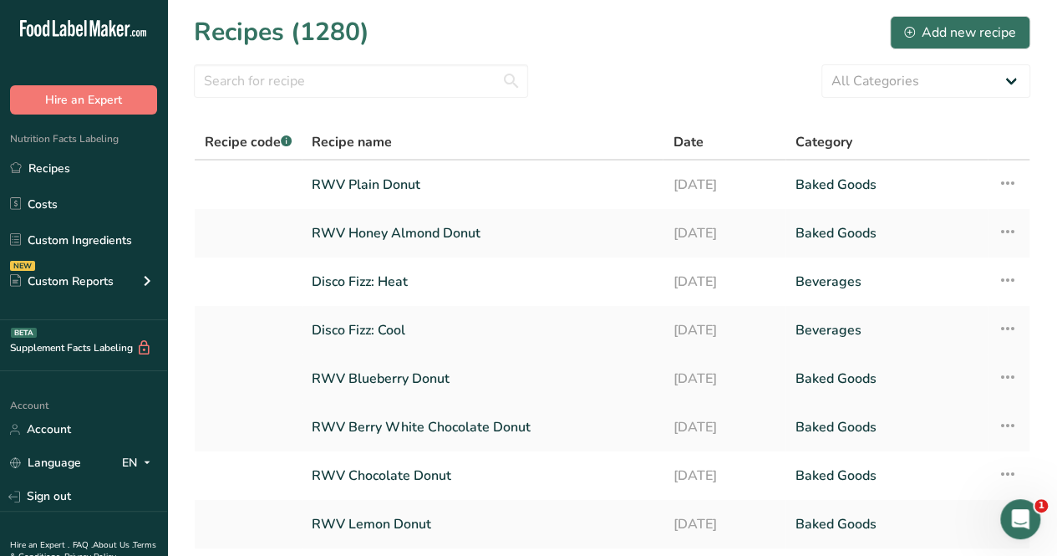
click at [400, 382] on link "RWV Blueberry Donut" at bounding box center [482, 378] width 341 height 35
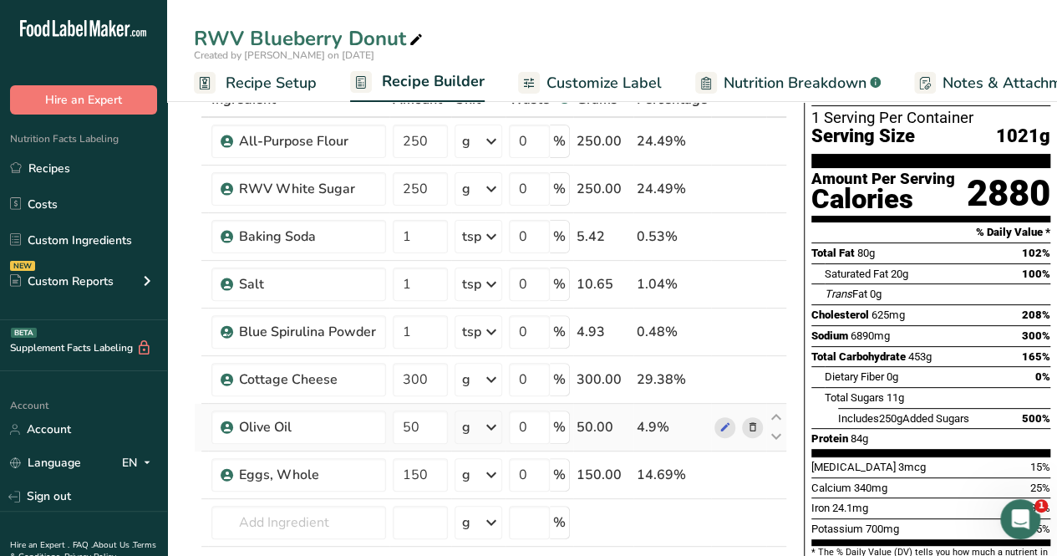
scroll to position [84, 0]
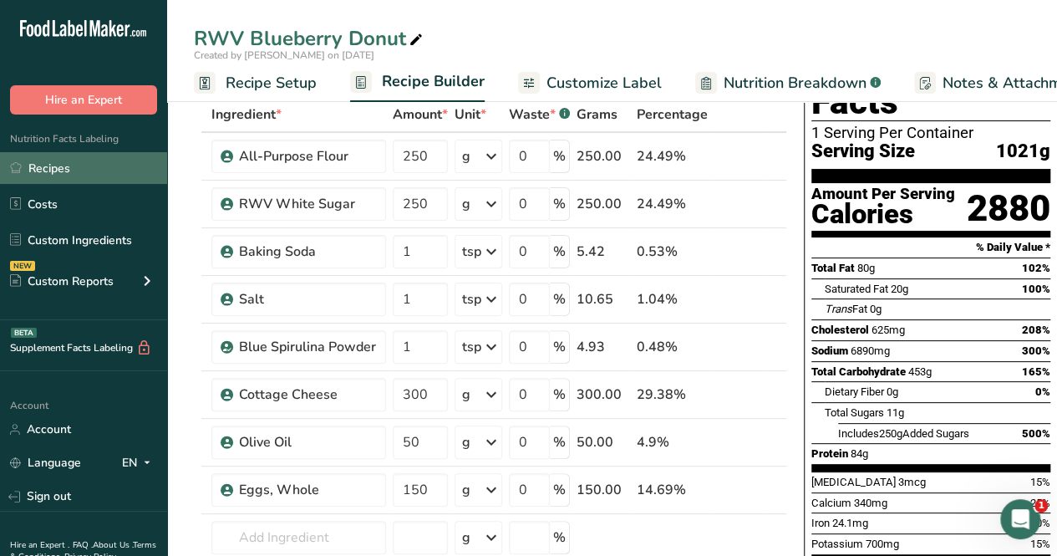
click at [130, 160] on link "Recipes" at bounding box center [83, 168] width 167 height 32
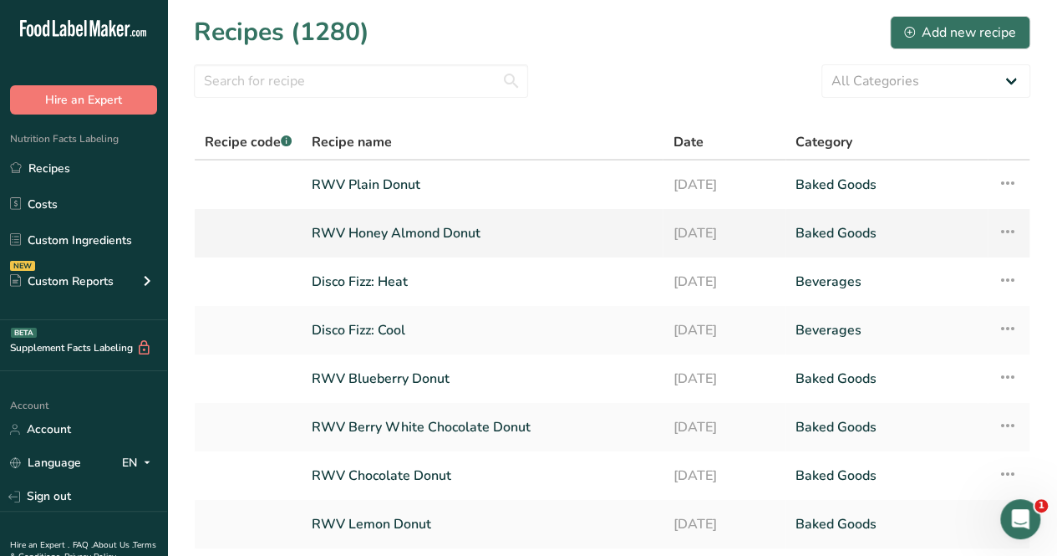
click at [428, 226] on link "RWV Honey Almond Donut" at bounding box center [482, 233] width 341 height 35
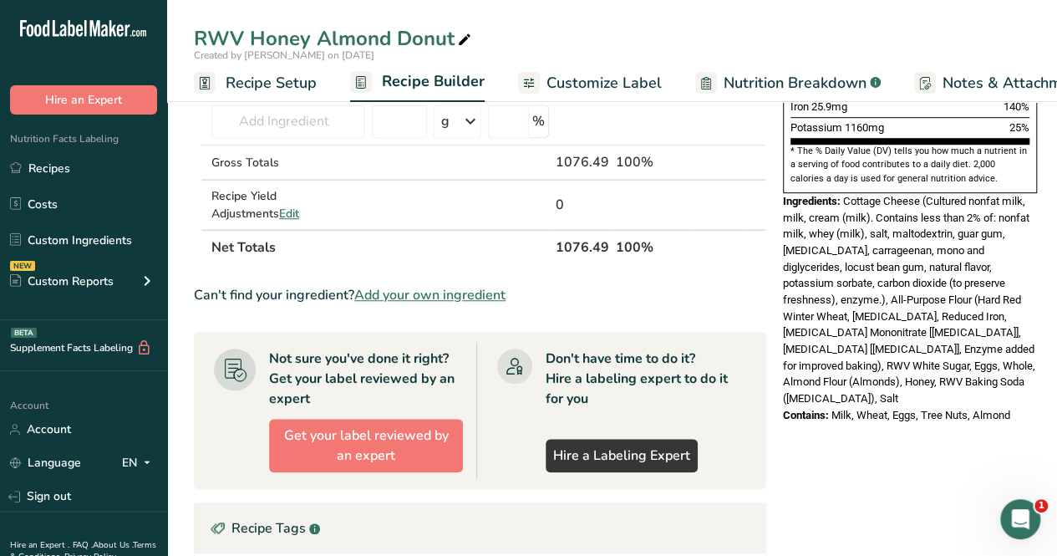
scroll to position [502, 0]
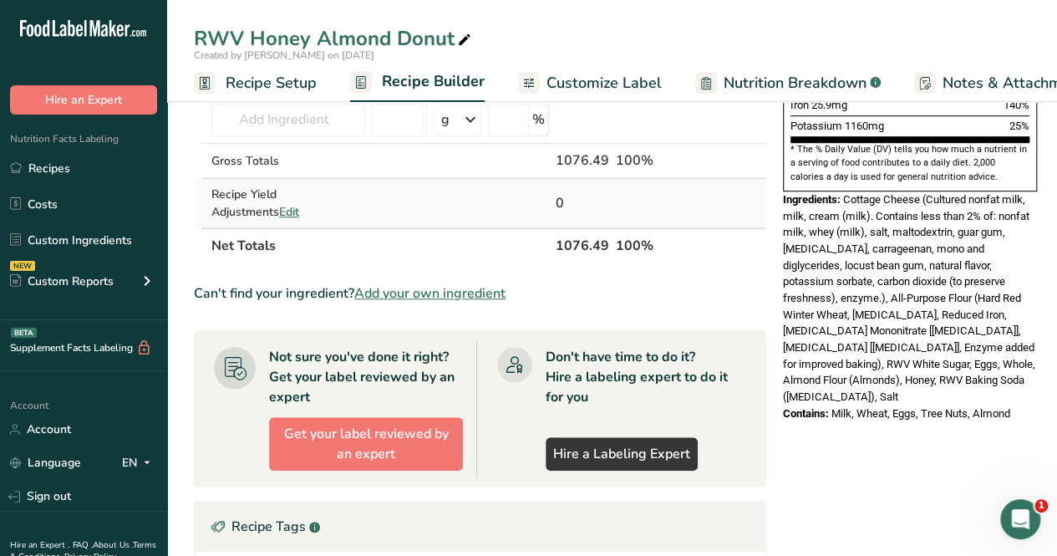
click at [279, 206] on span "Edit" at bounding box center [289, 212] width 20 height 16
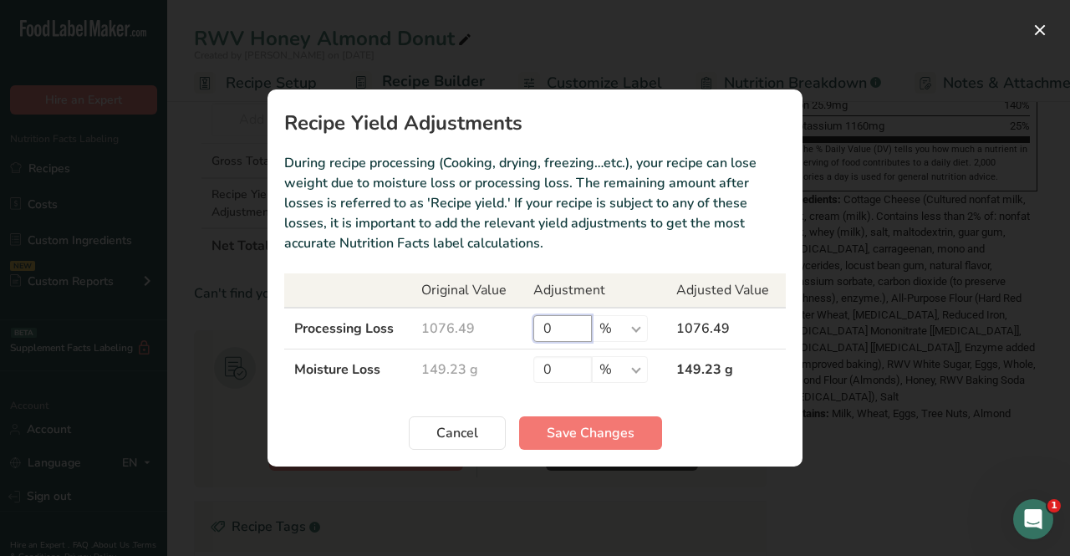
click at [558, 322] on input "0" at bounding box center [562, 328] width 59 height 27
type input "1.2"
click at [562, 367] on input "0" at bounding box center [562, 369] width 59 height 27
type input "11.4"
click at [602, 440] on span "Save Changes" at bounding box center [591, 433] width 88 height 20
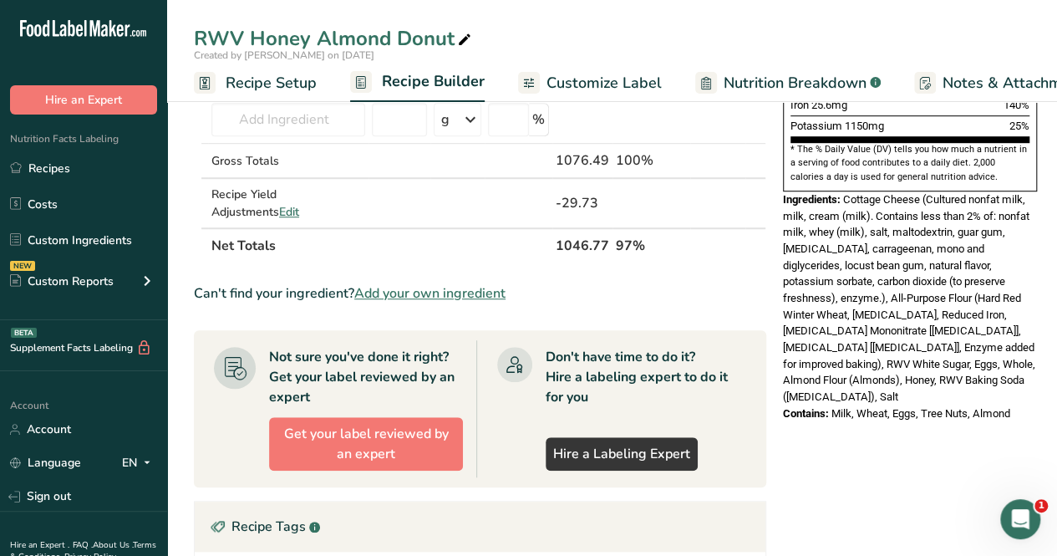
click at [270, 84] on span "Recipe Setup" at bounding box center [271, 83] width 91 height 23
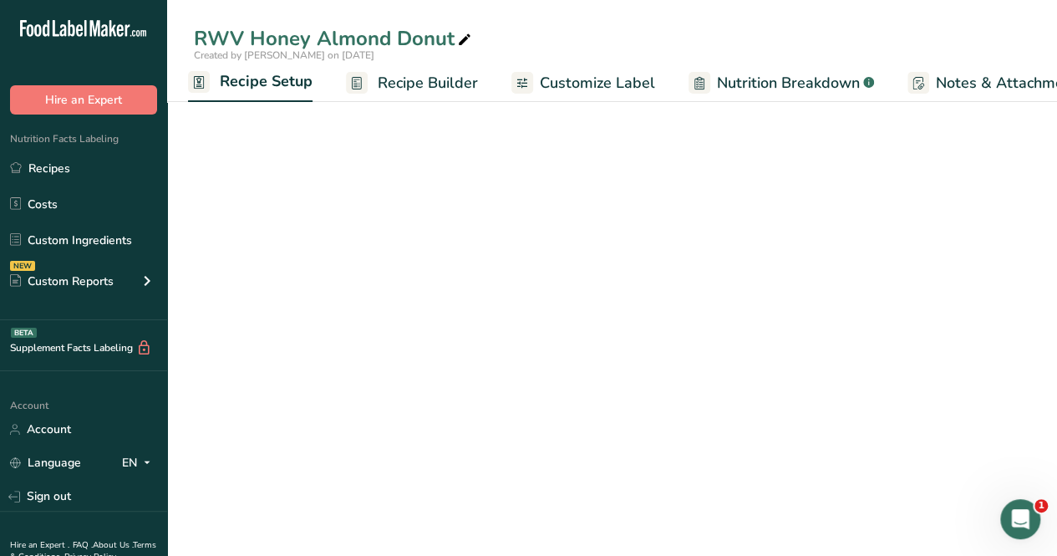
scroll to position [137, 0]
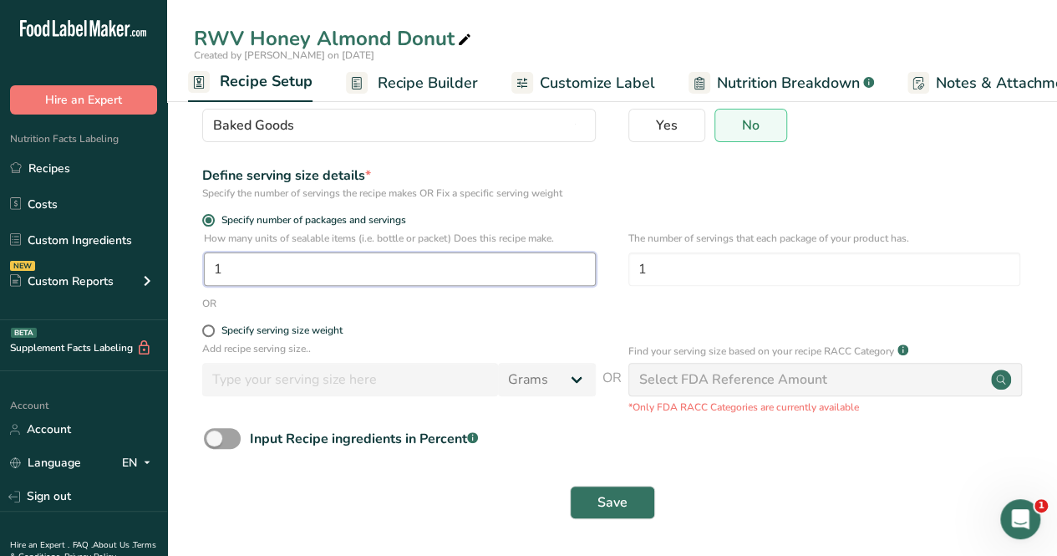
click at [263, 266] on input "1" at bounding box center [400, 268] width 392 height 33
type input "12"
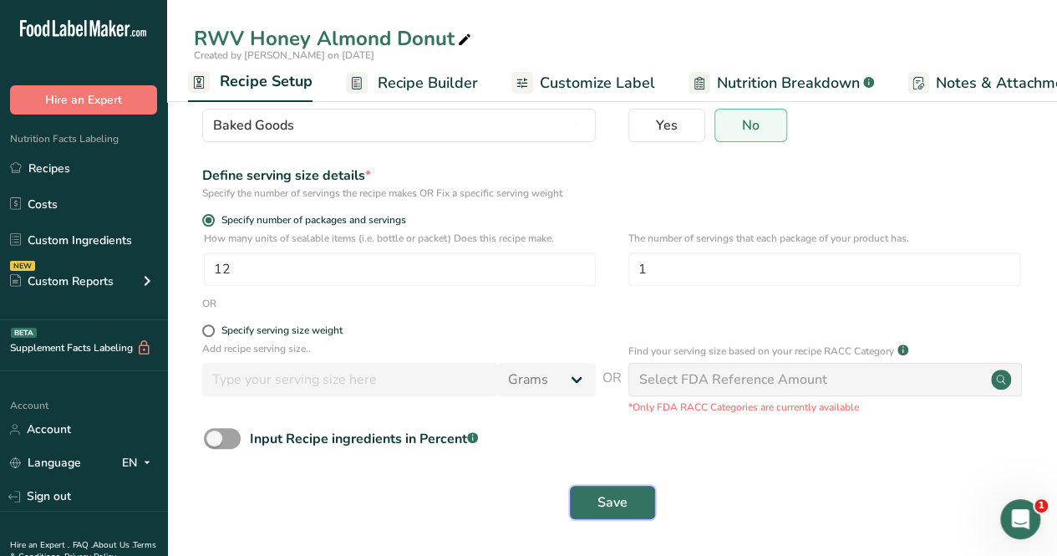
click at [610, 488] on button "Save" at bounding box center [612, 502] width 85 height 33
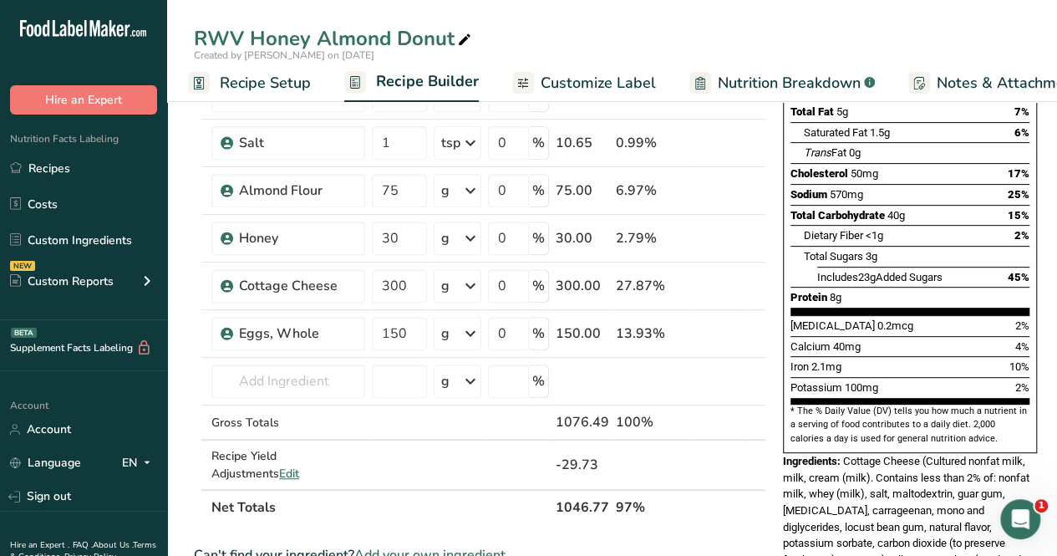
scroll to position [502, 0]
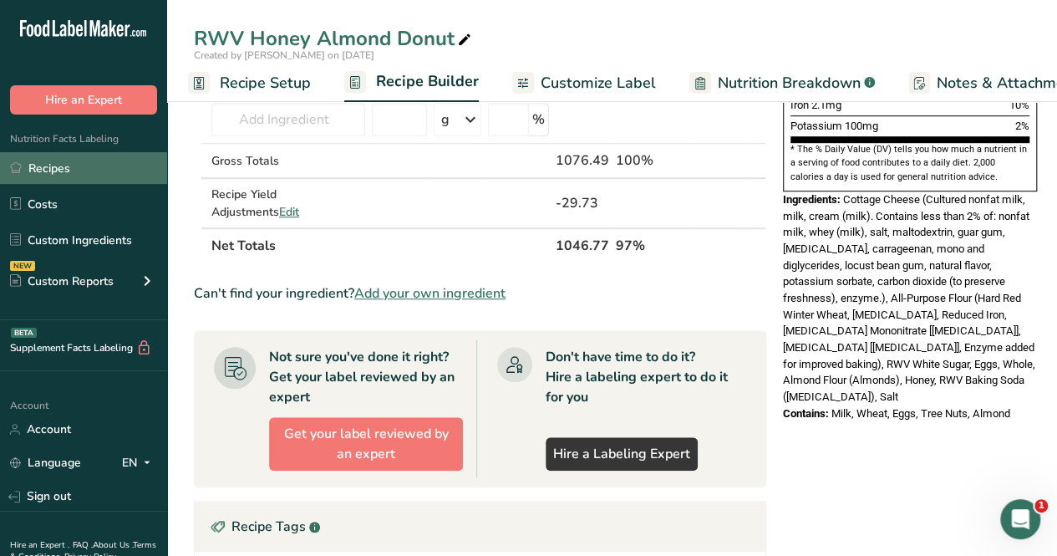
click at [81, 176] on link "Recipes" at bounding box center [83, 168] width 167 height 32
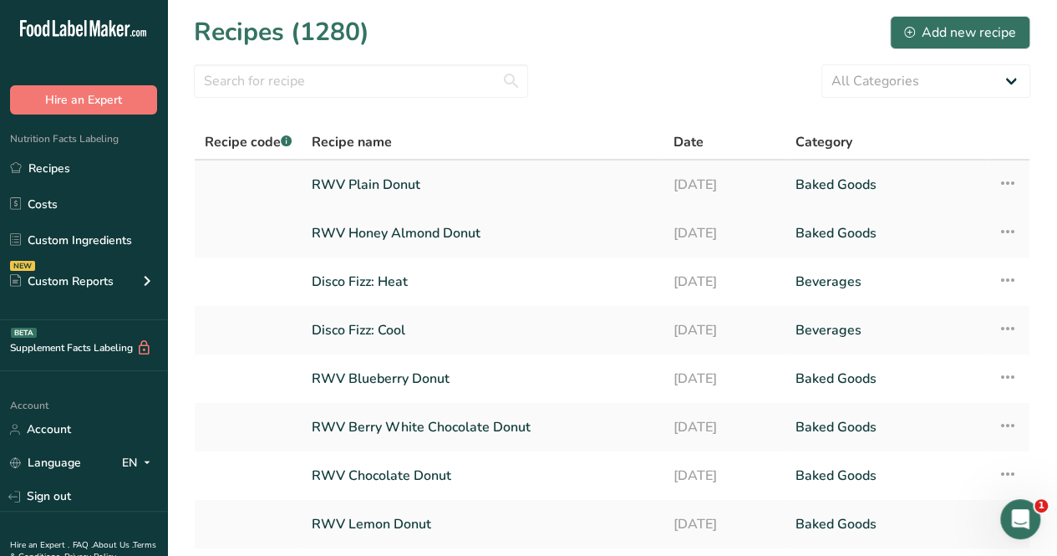
click at [383, 188] on link "RWV Plain Donut" at bounding box center [482, 184] width 341 height 35
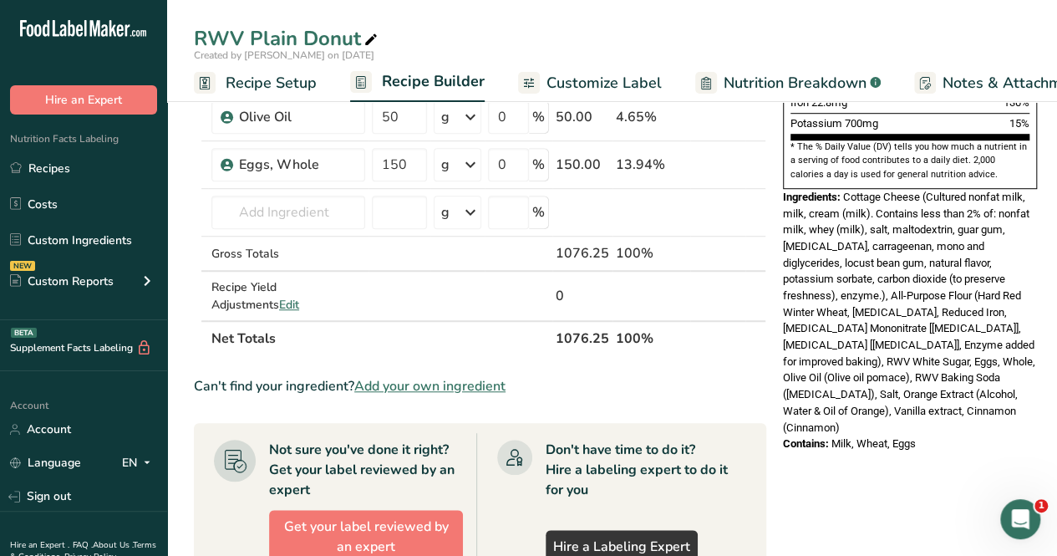
scroll to position [585, 0]
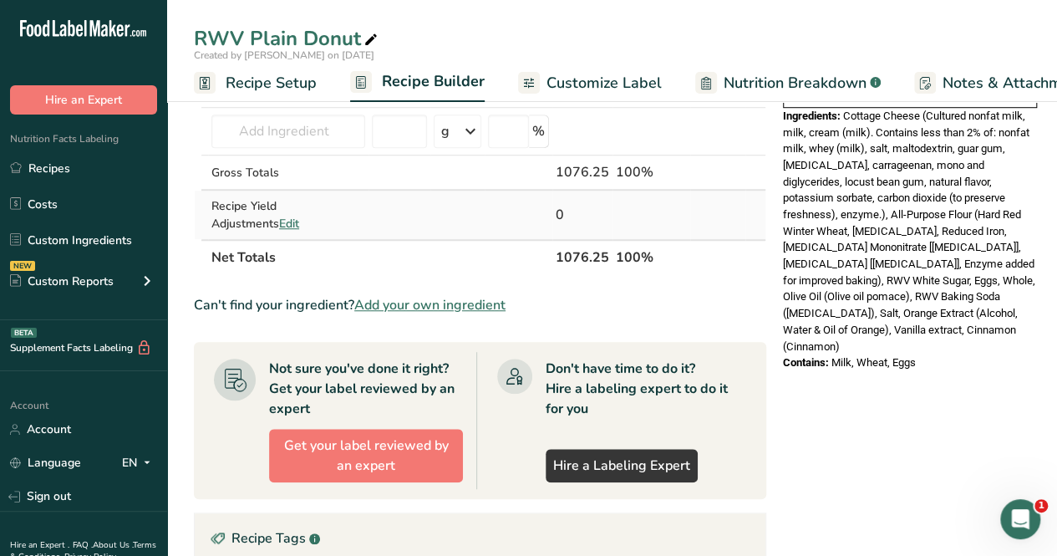
click at [279, 221] on span "Edit" at bounding box center [289, 224] width 20 height 16
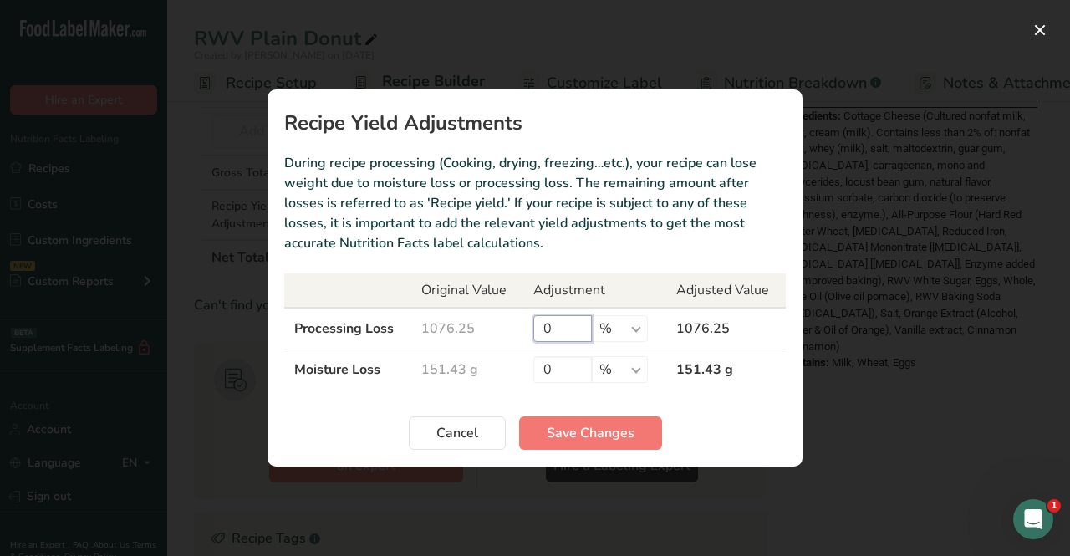
click at [564, 322] on input "0" at bounding box center [562, 328] width 59 height 27
type input "1.2"
click at [553, 362] on input "0" at bounding box center [562, 369] width 59 height 27
type input "13.4"
click at [620, 427] on span "Save Changes" at bounding box center [591, 433] width 88 height 20
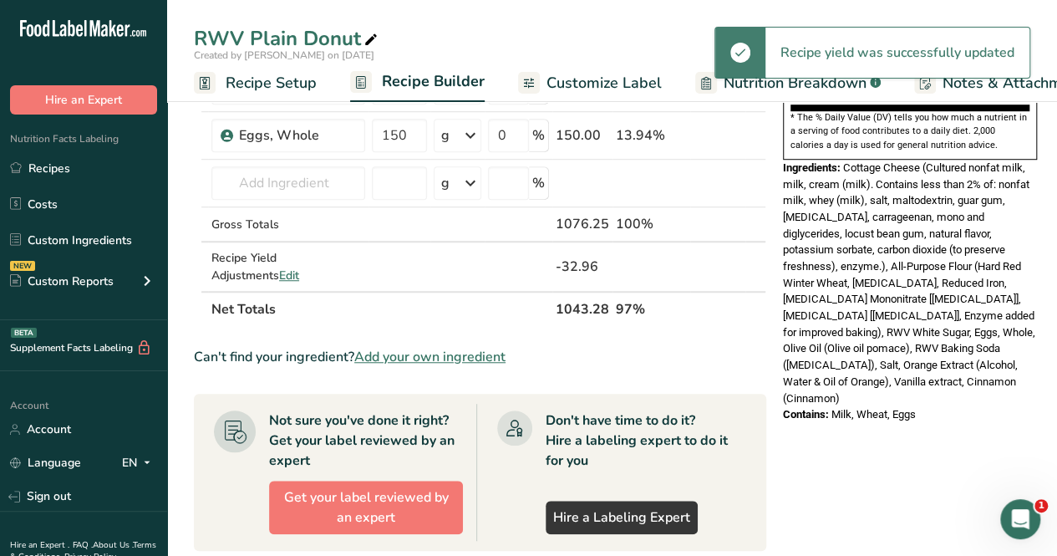
scroll to position [0, 0]
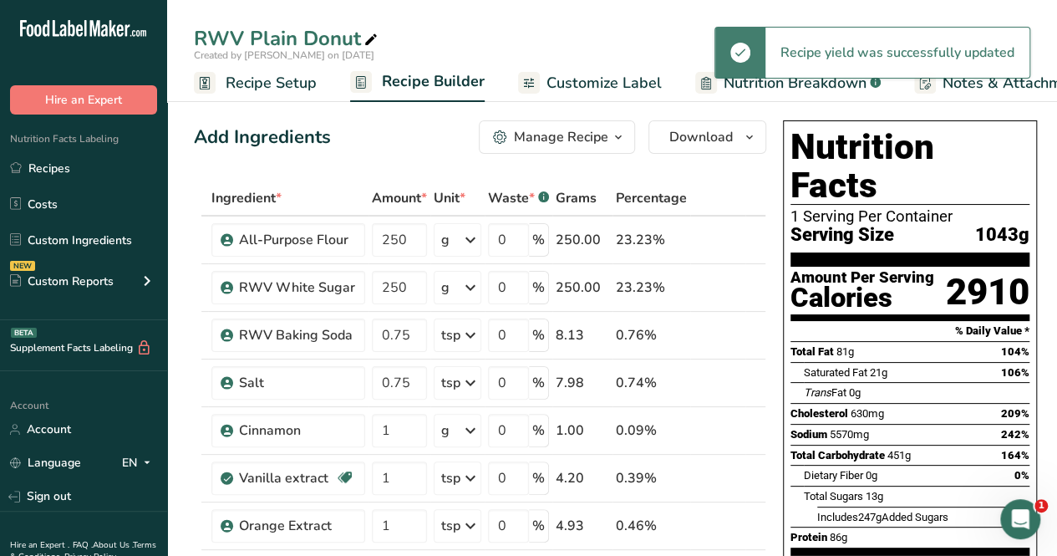
click at [288, 82] on span "Recipe Setup" at bounding box center [271, 83] width 91 height 23
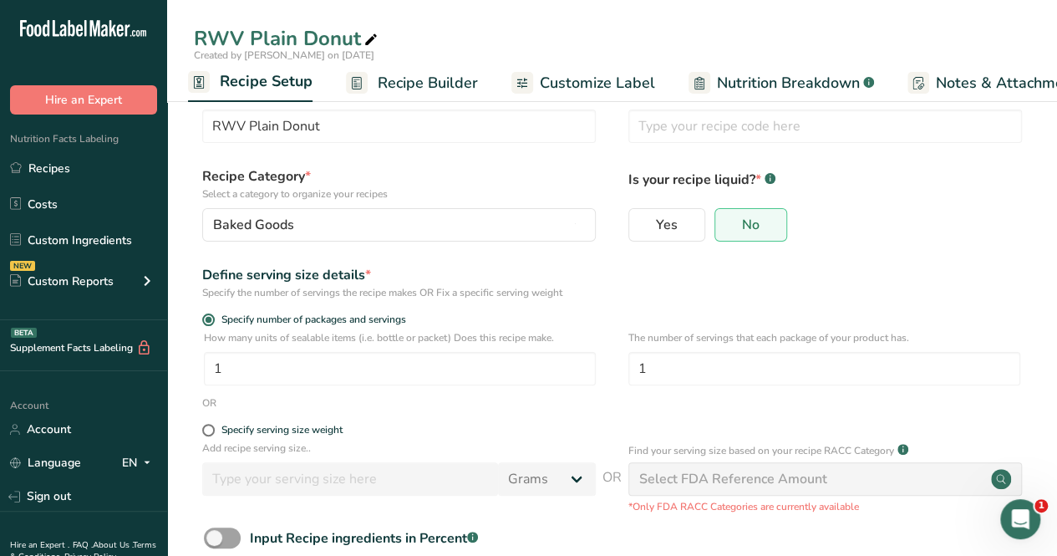
scroll to position [84, 0]
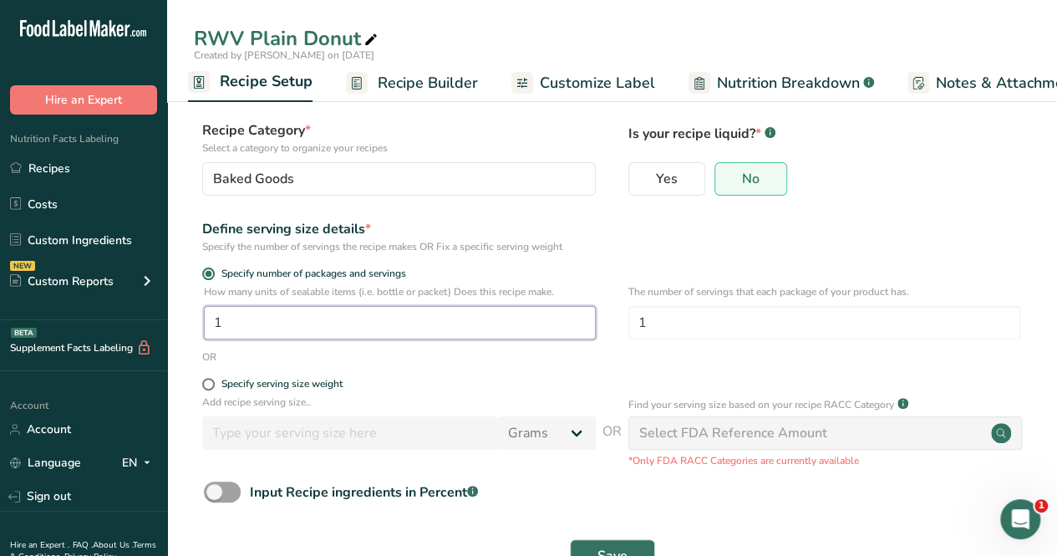
click at [427, 318] on input "1" at bounding box center [400, 322] width 392 height 33
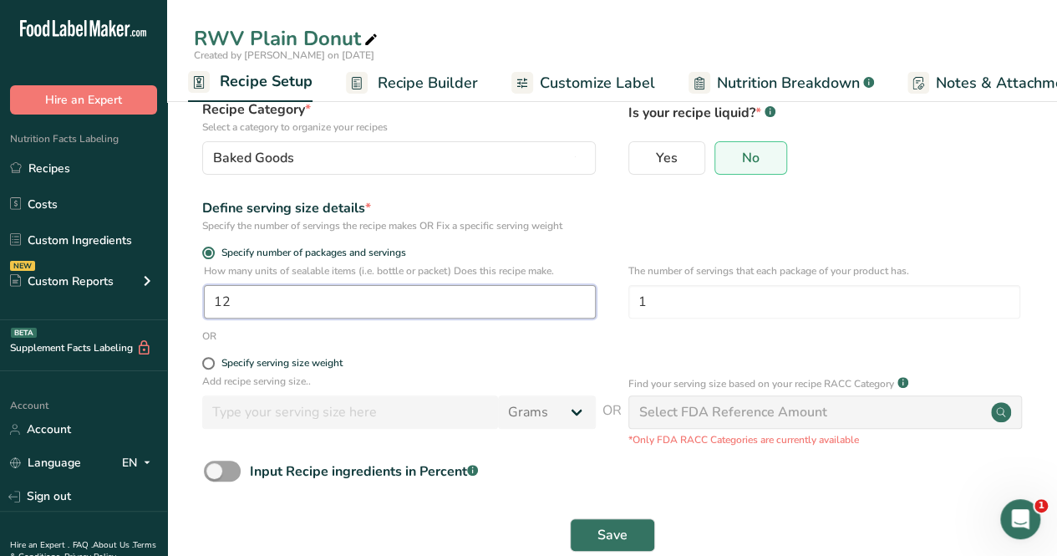
scroll to position [137, 0]
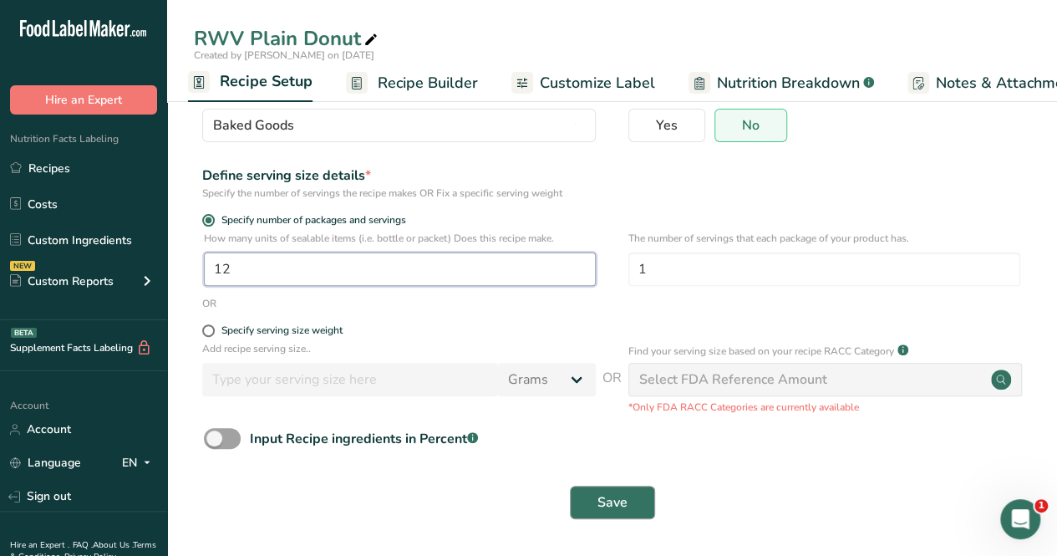
type input "12"
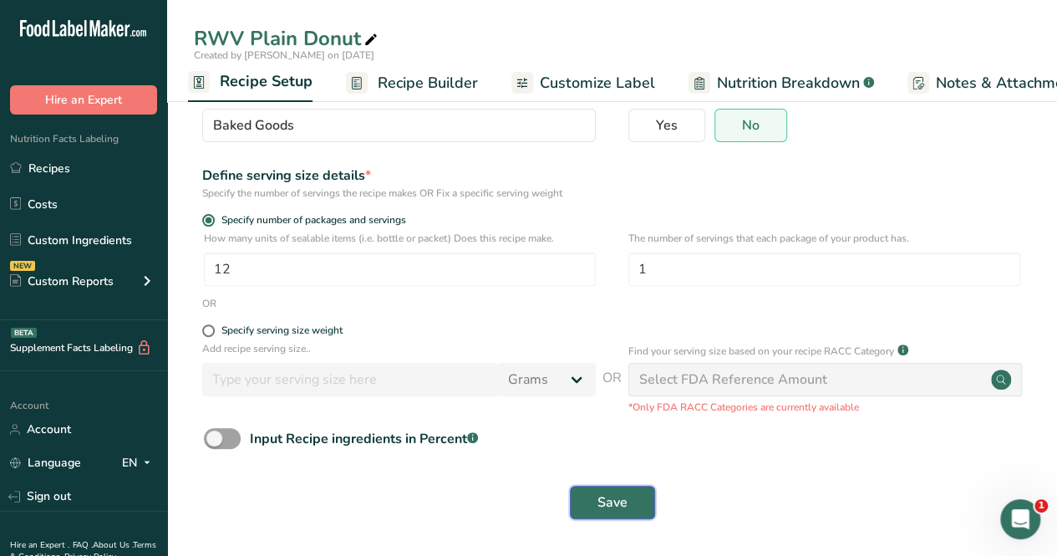
click at [606, 498] on span "Save" at bounding box center [613, 502] width 30 height 20
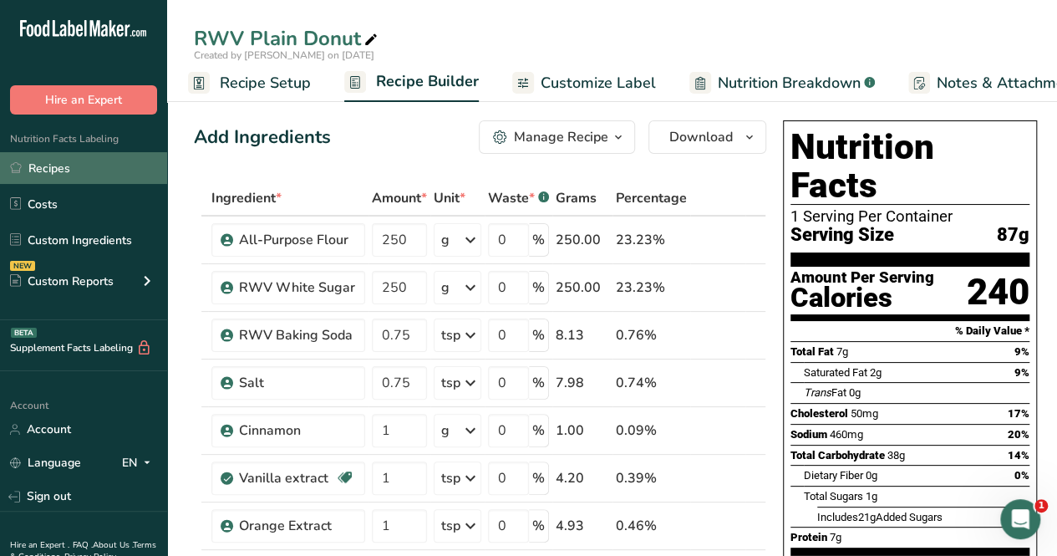
click at [80, 166] on link "Recipes" at bounding box center [83, 168] width 167 height 32
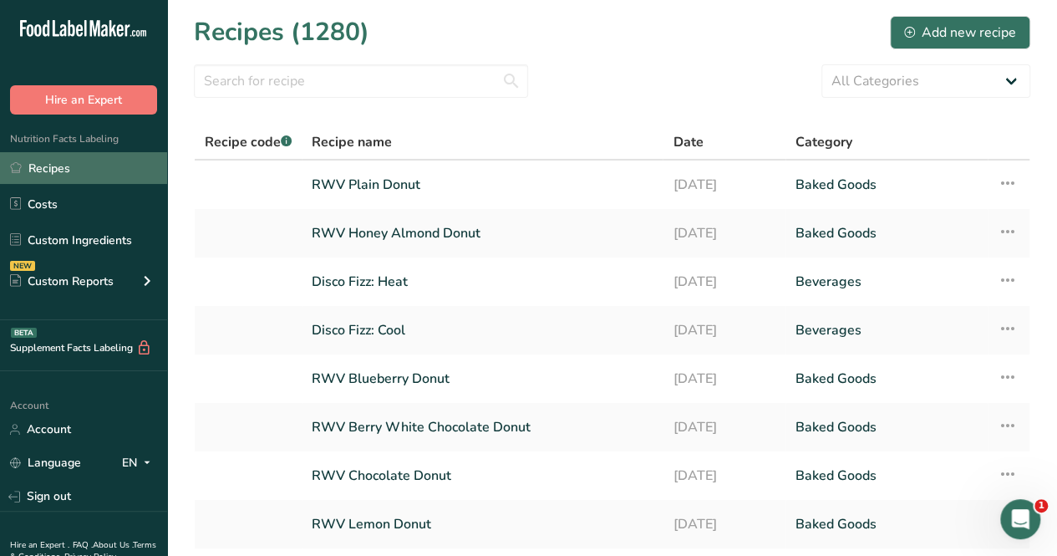
click at [122, 171] on link "Recipes" at bounding box center [83, 168] width 167 height 32
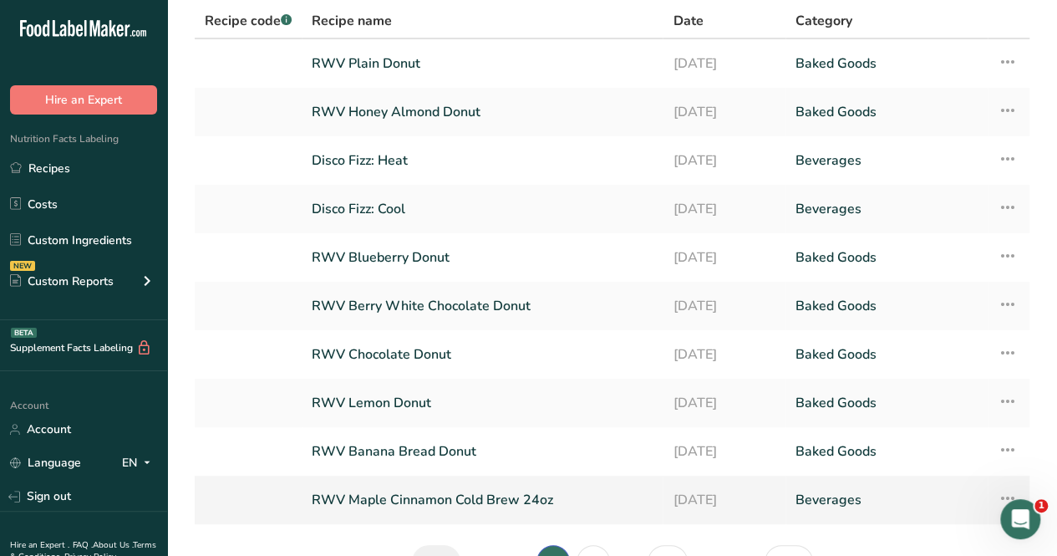
scroll to position [223, 0]
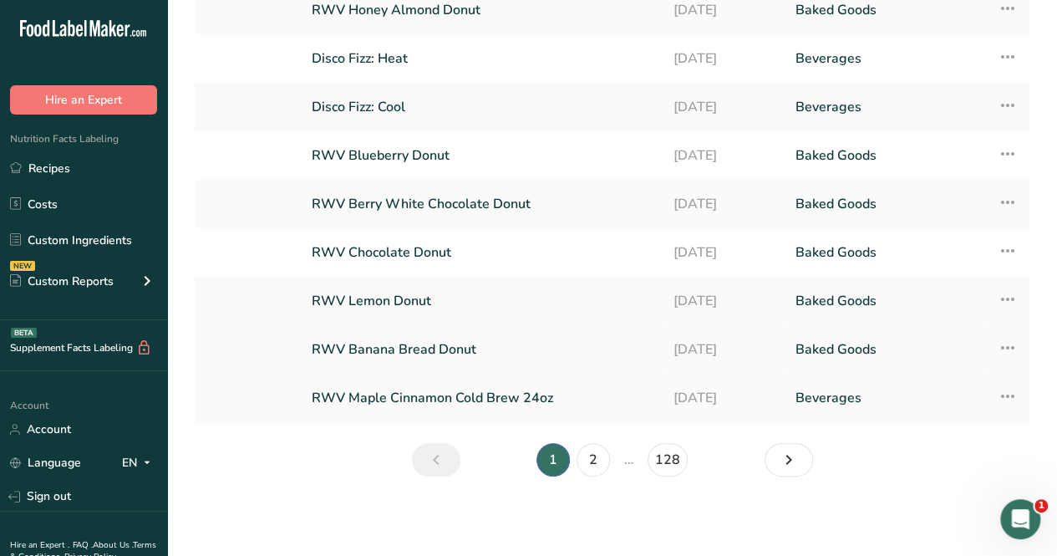
click at [451, 344] on link "RWV Banana Bread Donut" at bounding box center [482, 349] width 341 height 35
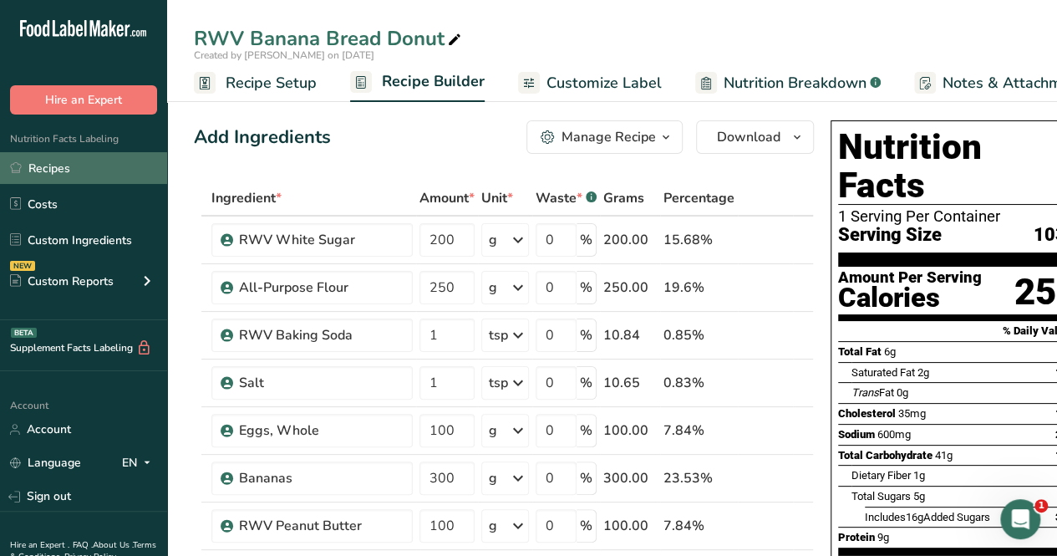
drag, startPoint x: 87, startPoint y: 171, endPoint x: 47, endPoint y: 166, distance: 40.4
click at [49, 166] on link "Recipes" at bounding box center [83, 168] width 167 height 32
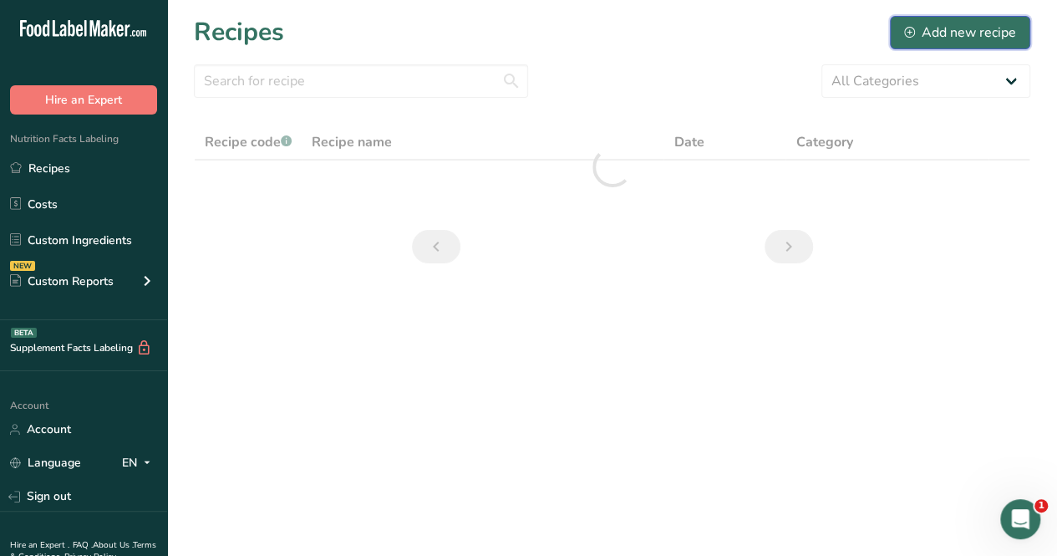
click at [963, 30] on div "Add new recipe" at bounding box center [960, 33] width 112 height 20
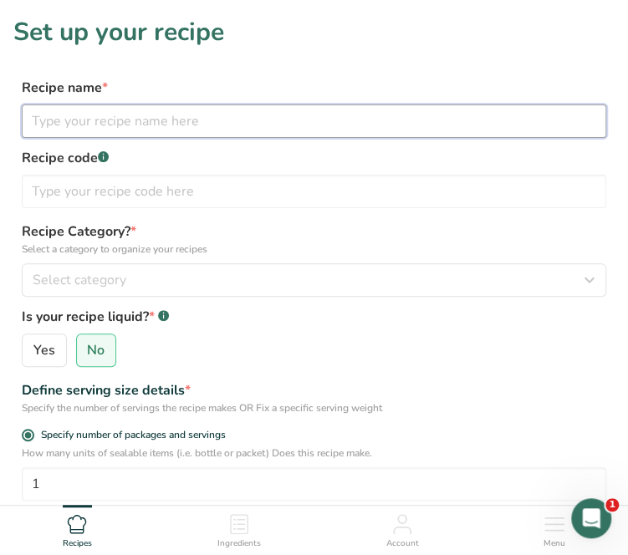
click at [217, 116] on input "text" at bounding box center [314, 120] width 584 height 33
type input "T"
type input "RWV Donut Topping-Peanut"
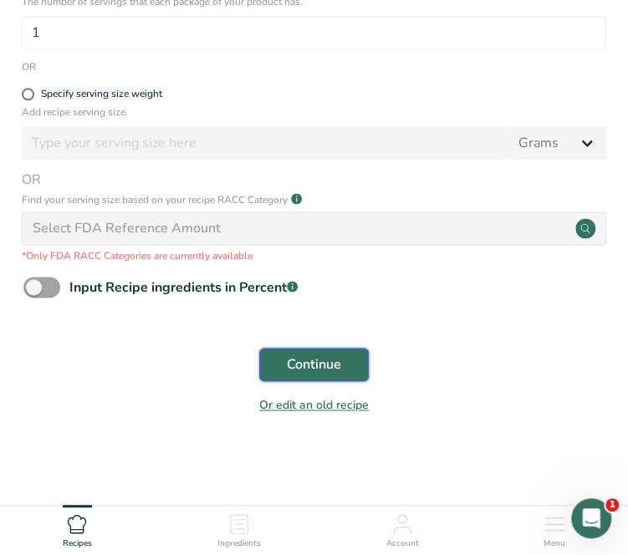
click at [318, 364] on span "Continue" at bounding box center [314, 364] width 54 height 20
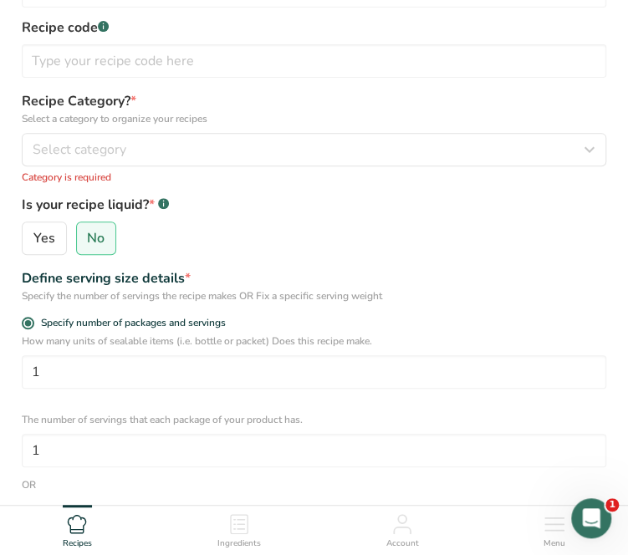
scroll to position [47, 0]
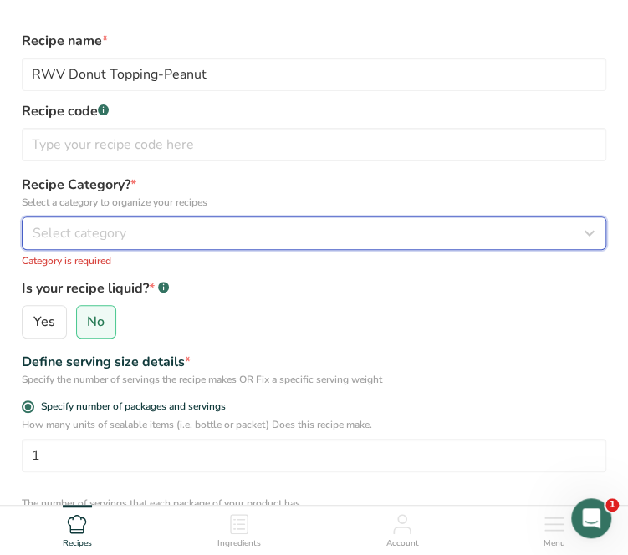
click at [307, 220] on button "Select category" at bounding box center [314, 232] width 584 height 33
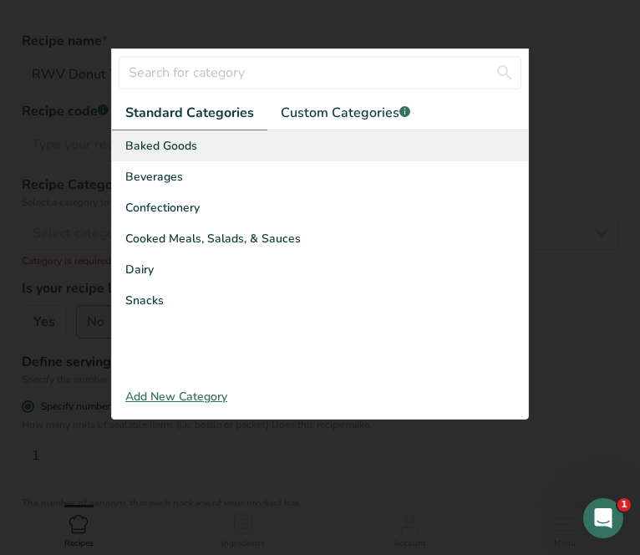
click at [236, 137] on div "Baked Goods" at bounding box center [320, 145] width 416 height 31
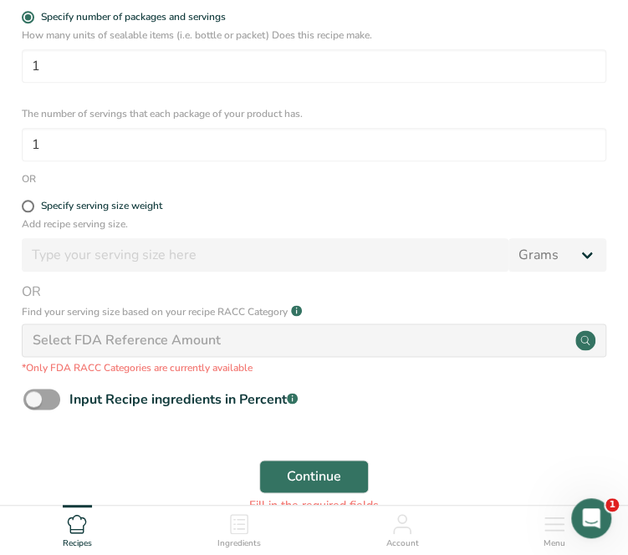
scroll to position [502, 0]
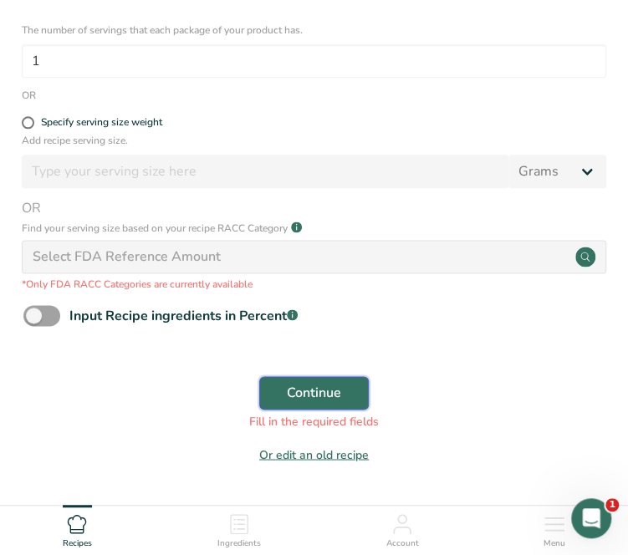
click at [307, 395] on span "Continue" at bounding box center [314, 393] width 54 height 20
